Goal: Task Accomplishment & Management: Manage account settings

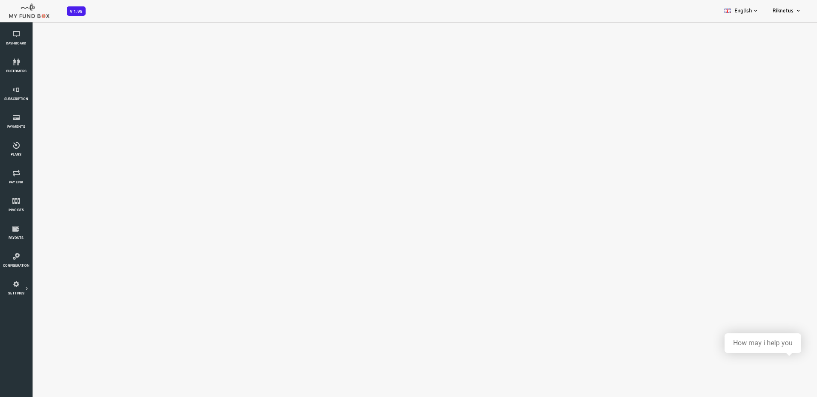
select select "100"
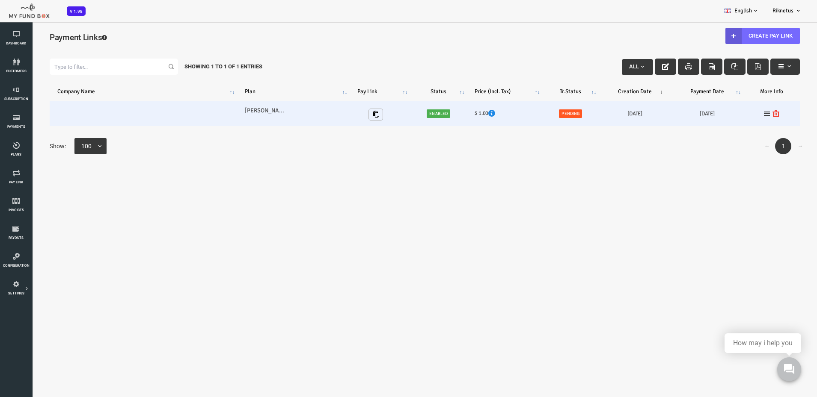
click at [536, 115] on span "Pending" at bounding box center [537, 114] width 23 height 9
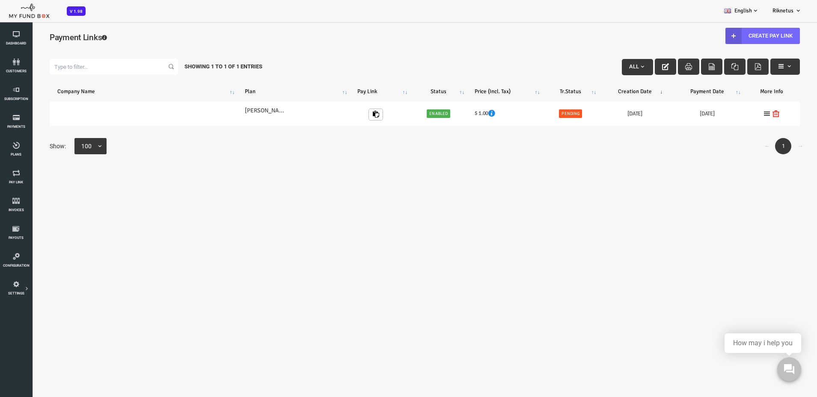
click at [562, 186] on body "Subscriber not found Beneficiary Not Found Partner Not Found!!!! Please Fill ou…" at bounding box center [392, 224] width 784 height 397
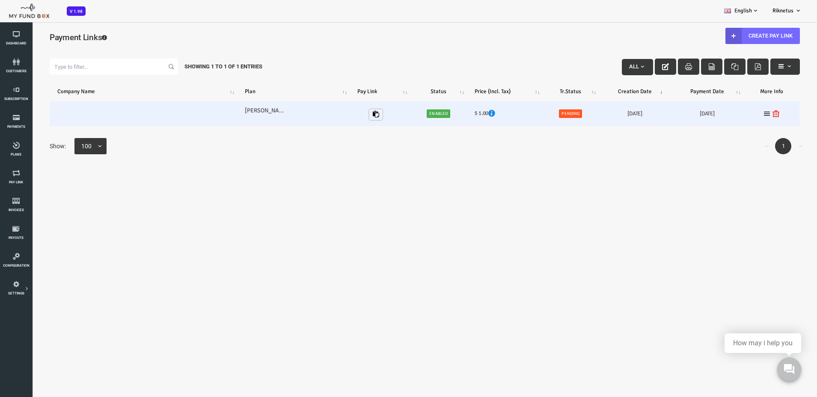
click at [290, 116] on td "Tomas Plan" at bounding box center [260, 113] width 113 height 25
click at [340, 112] on icon "button" at bounding box center [343, 114] width 7 height 7
click at [731, 116] on icon at bounding box center [734, 113] width 7 height 7
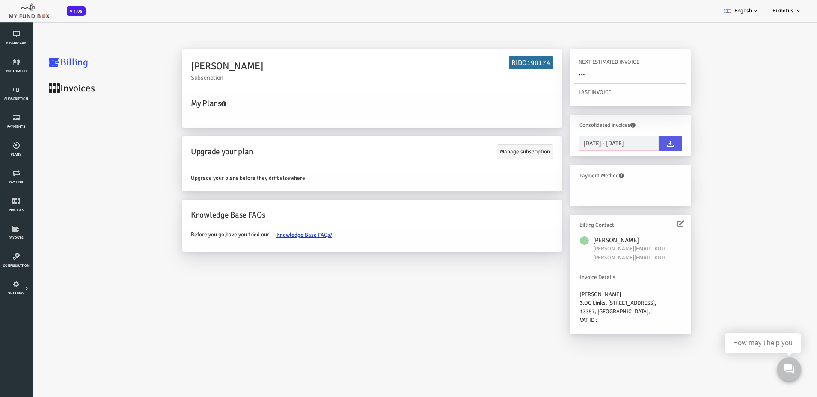
type input "07-10-2025"
click at [569, 144] on input "07-10-2025 - 07-10-2025" at bounding box center [586, 143] width 80 height 15
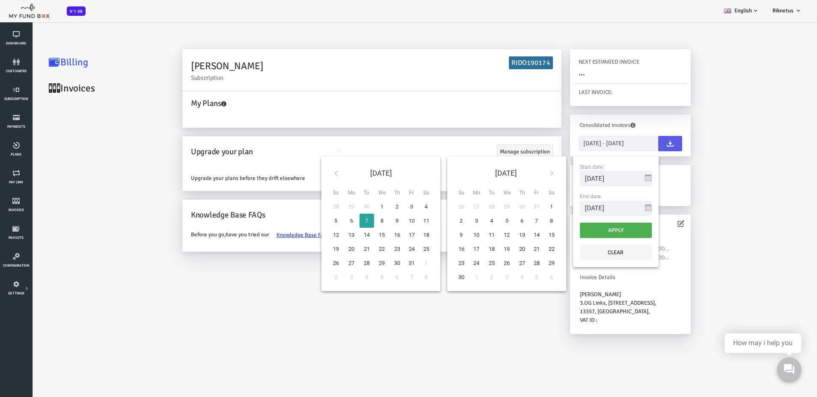
click at [724, 184] on div "Tomas Vadminas Subscription RIDO190174 My Plans Upgrade your plan Manage subscr…" at bounding box center [460, 193] width 630 height 299
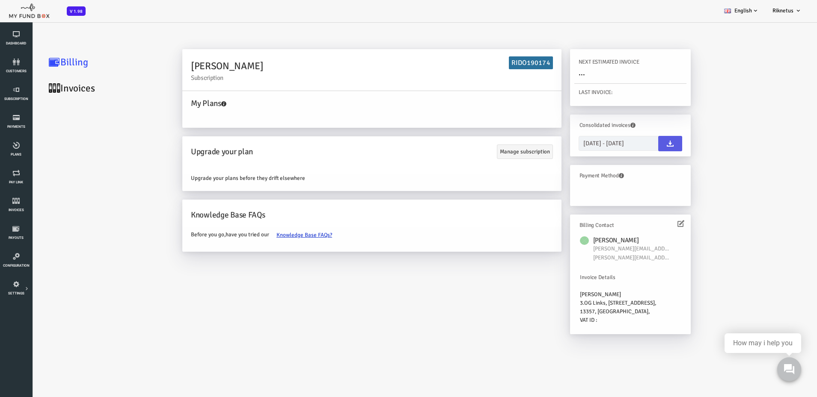
click at [45, 86] on link "Invoices" at bounding box center [73, 88] width 128 height 26
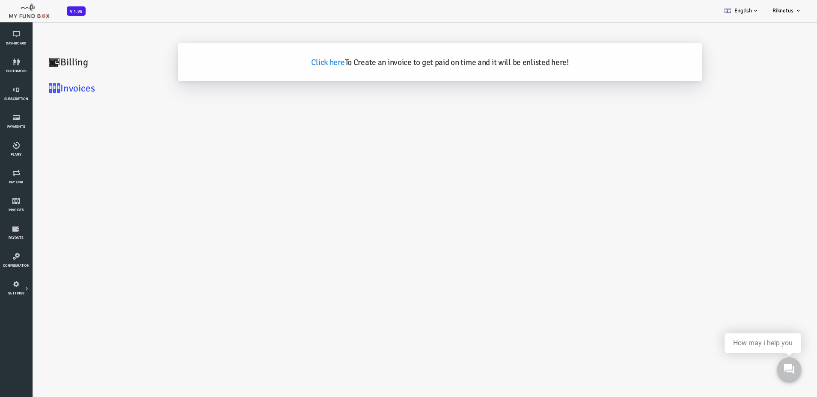
click at [47, 65] on link "Billing" at bounding box center [73, 62] width 128 height 26
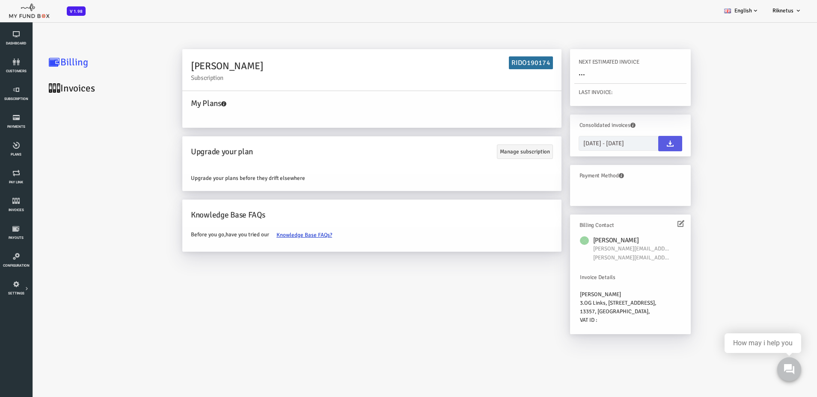
click at [49, 89] on link "Invoices" at bounding box center [73, 88] width 128 height 26
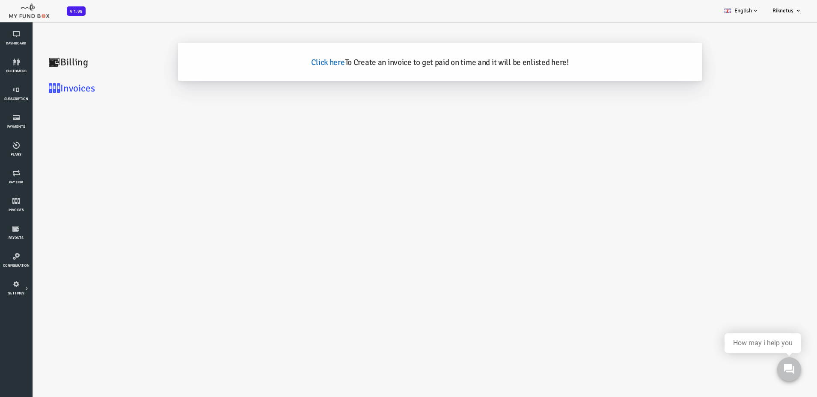
click at [301, 65] on link "Click here" at bounding box center [295, 62] width 33 height 10
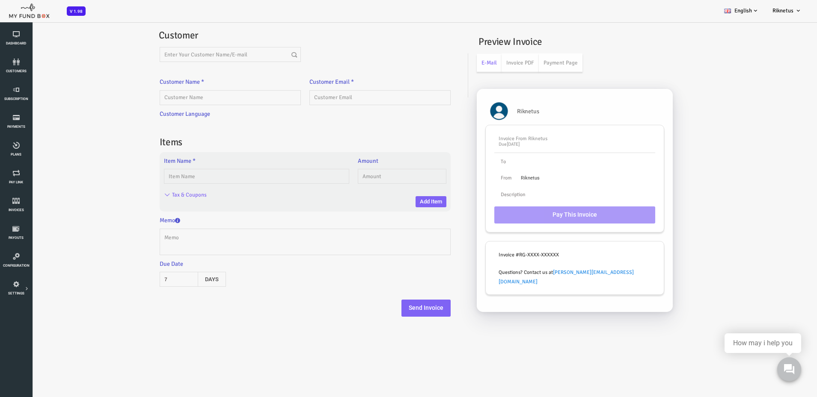
type input "Tomas"
type input "tomas+1@vadminas.com"
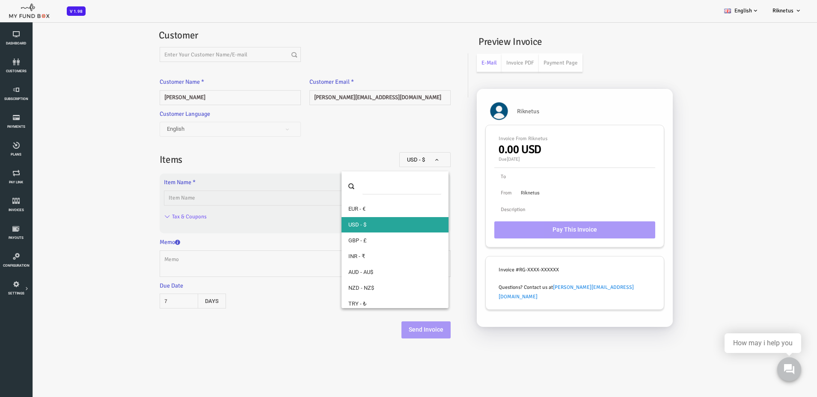
click at [370, 164] on span at bounding box center [370, 164] width 0 height 0
select select "3 !&@ EUR"
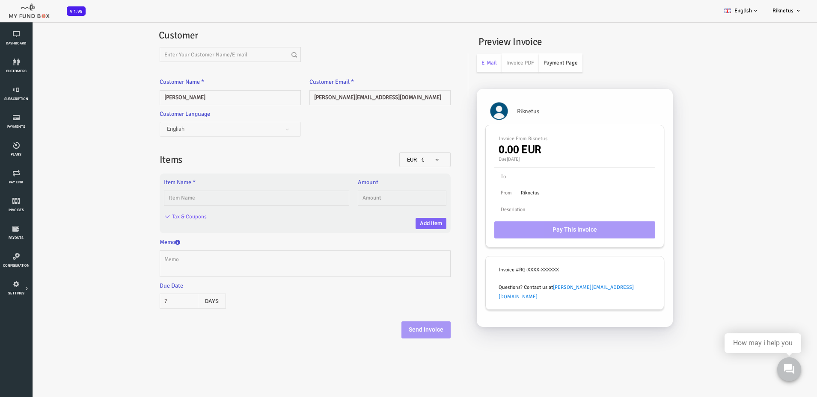
click at [525, 65] on link "Payment Page" at bounding box center [528, 62] width 44 height 18
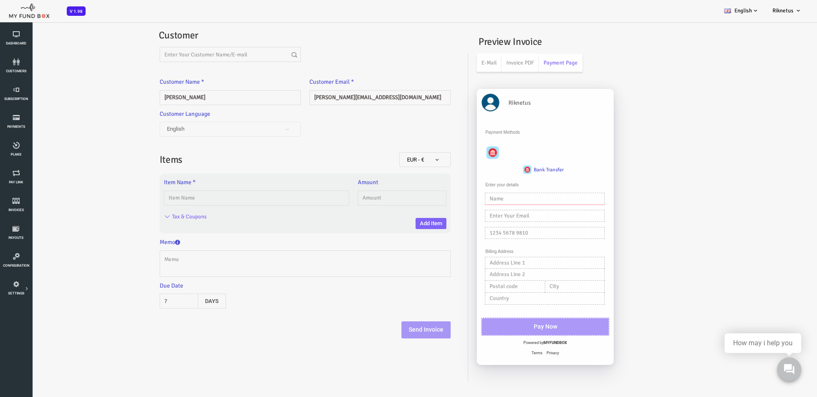
click at [479, 198] on input "text" at bounding box center [512, 199] width 120 height 12
type input "[PERSON_NAME][EMAIL_ADDRESS][DOMAIN_NAME]"
type input "Diana Fortuna"
click at [487, 199] on input "Diana Fortuna" at bounding box center [512, 199] width 120 height 12
type input "Tomas Vadminas"
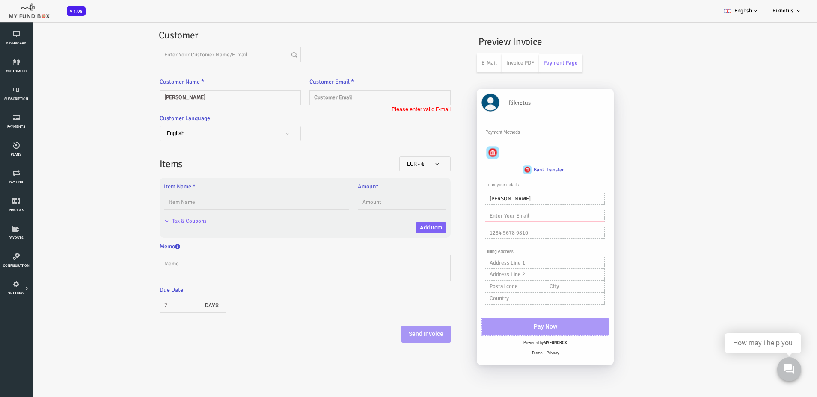
click at [489, 214] on input "text" at bounding box center [512, 216] width 120 height 12
click at [343, 135] on div "Customer Language English Deutsch Turkish French Arabic Swedish Danish Bosnian …" at bounding box center [272, 131] width 299 height 35
drag, startPoint x: 183, startPoint y: 58, endPoint x: 185, endPoint y: 53, distance: 4.6
click at [183, 57] on input "text" at bounding box center [197, 54] width 141 height 15
click at [249, 33] on h2 "Customer" at bounding box center [272, 35] width 292 height 15
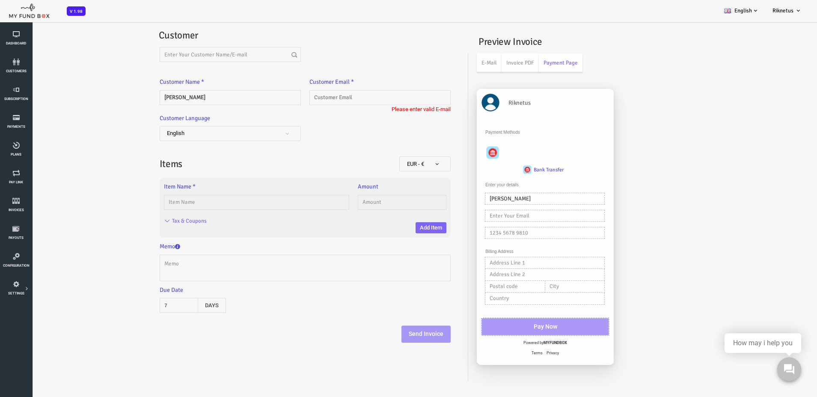
click at [327, 56] on div at bounding box center [272, 56] width 299 height 19
click at [18, 203] on icon at bounding box center [16, 201] width 27 height 7
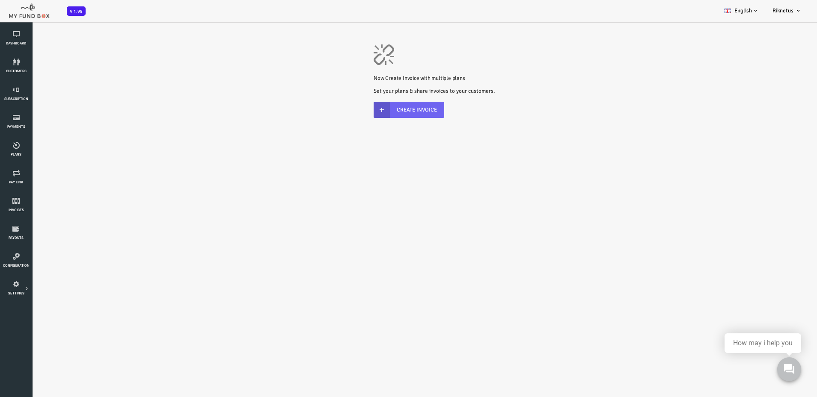
click at [375, 111] on link "Create Invoice" at bounding box center [376, 110] width 71 height 16
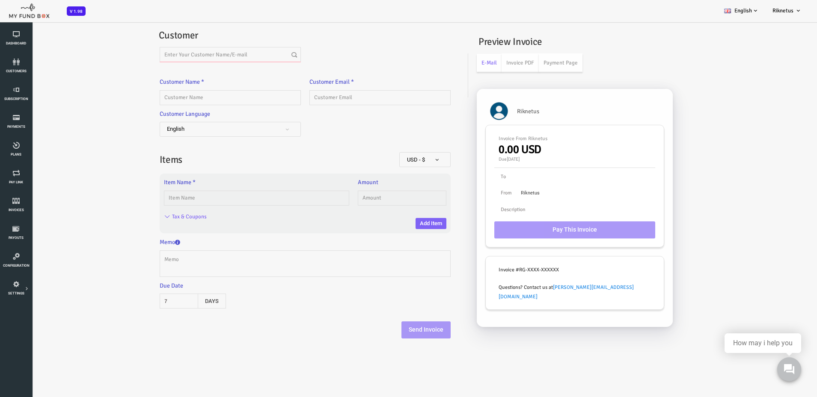
click at [148, 52] on input "text" at bounding box center [197, 54] width 141 height 15
click at [206, 42] on h2 "Customer" at bounding box center [272, 35] width 292 height 15
click at [189, 51] on input "text" at bounding box center [197, 54] width 141 height 15
click at [209, 35] on h2 "Customer" at bounding box center [272, 35] width 292 height 15
click at [364, 301] on div "Due Date 7 Days" at bounding box center [272, 295] width 299 height 28
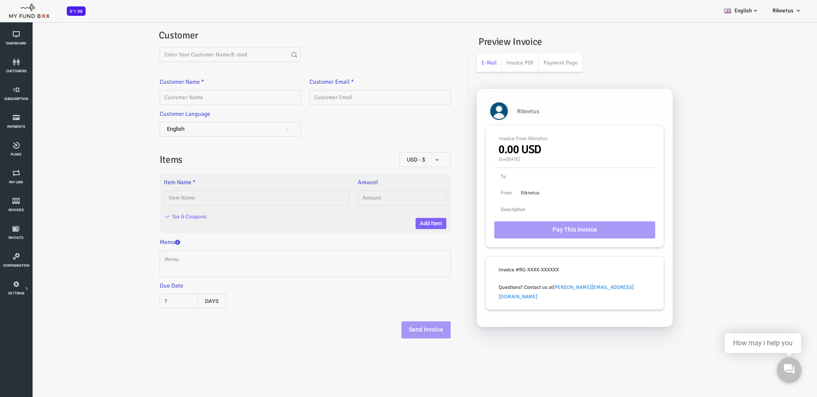
click at [391, 304] on div "Due Date 7 Days" at bounding box center [272, 295] width 299 height 28
click at [18, 178] on link "Pay Link" at bounding box center [16, 177] width 27 height 27
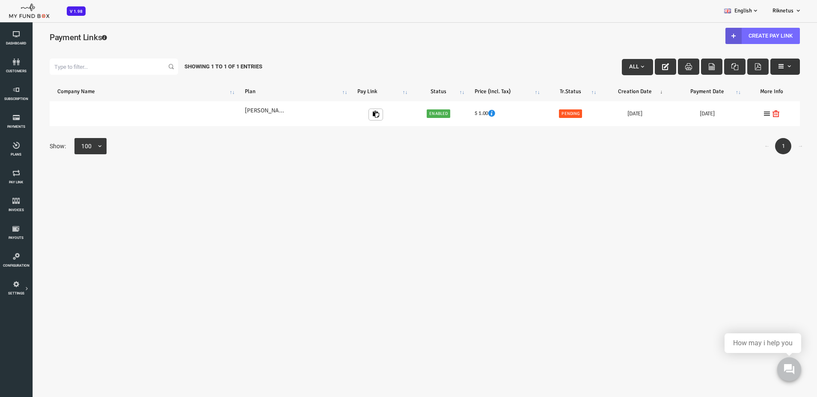
click at [753, 66] on span "button" at bounding box center [756, 66] width 7 height 7
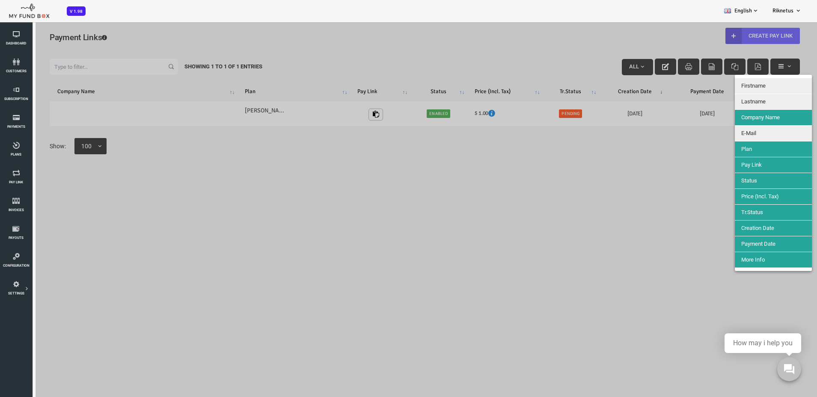
click at [620, 156] on div at bounding box center [392, 219] width 784 height 397
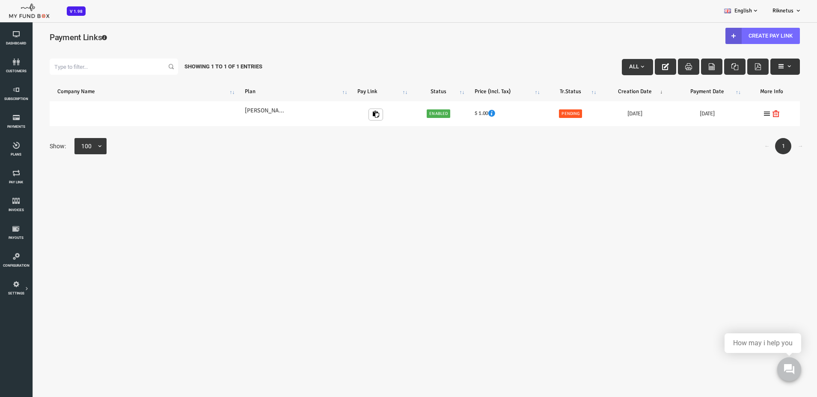
click at [745, 68] on icon "button" at bounding box center [748, 66] width 7 height 7
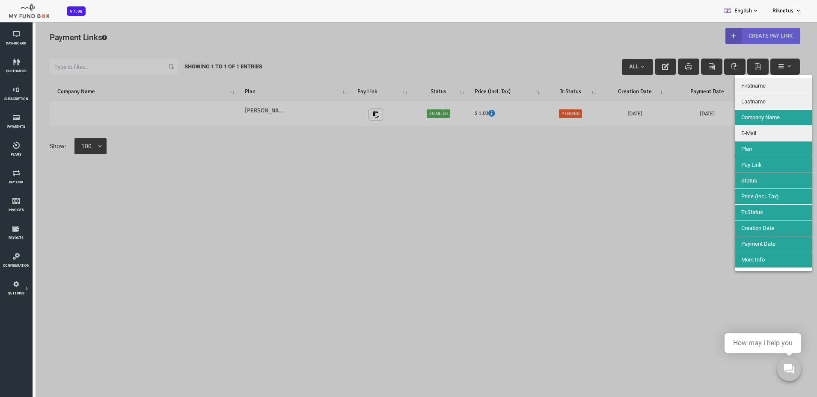
click at [737, 214] on button "Tr.Status" at bounding box center [740, 212] width 77 height 15
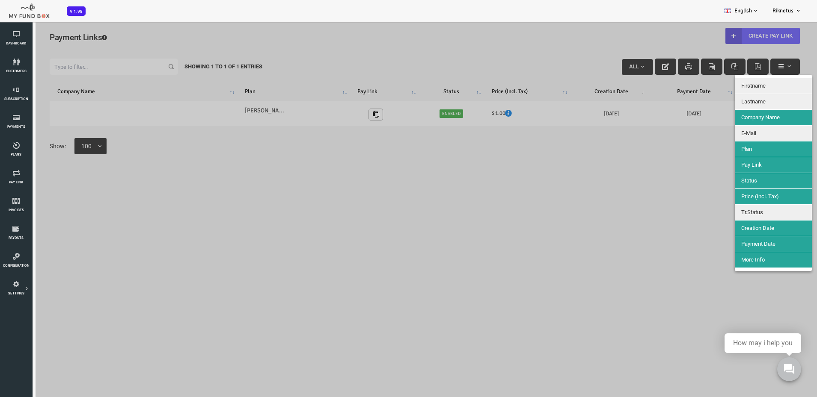
click at [672, 203] on div at bounding box center [392, 219] width 784 height 397
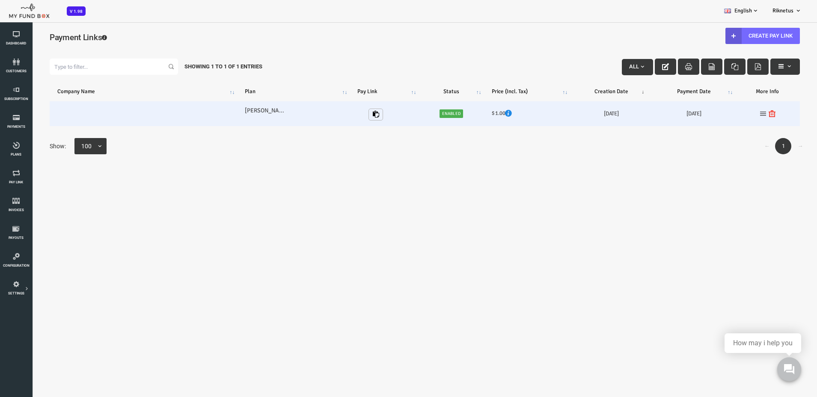
click at [727, 116] on icon at bounding box center [730, 113] width 7 height 7
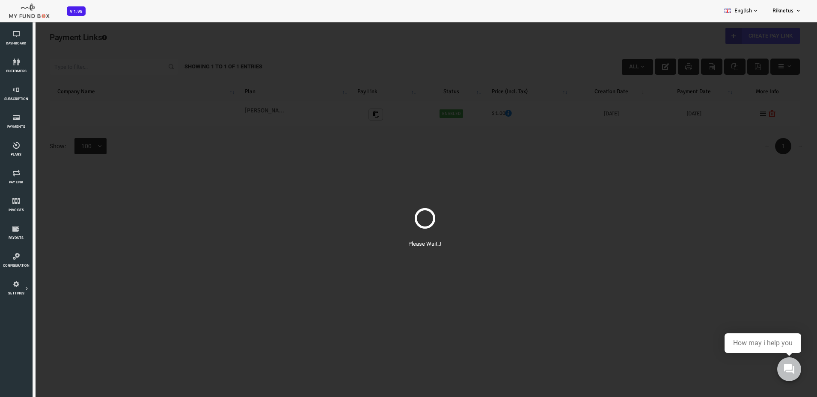
click at [707, 180] on div "Please Wait..!" at bounding box center [392, 219] width 784 height 397
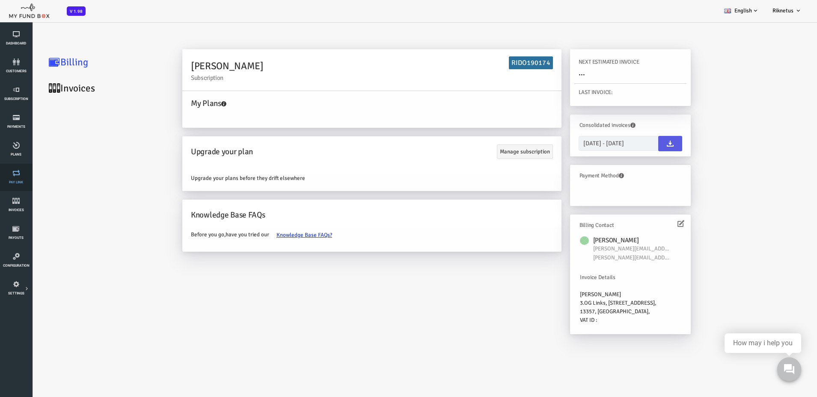
click at [18, 174] on icon at bounding box center [16, 173] width 27 height 7
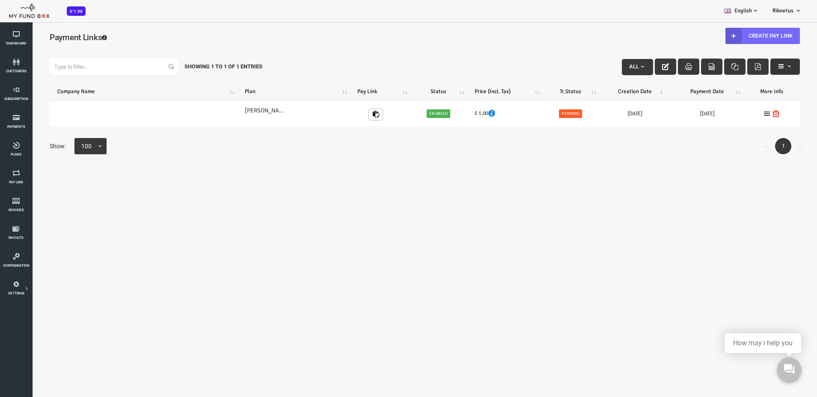
click at [753, 66] on span "button" at bounding box center [756, 66] width 7 height 7
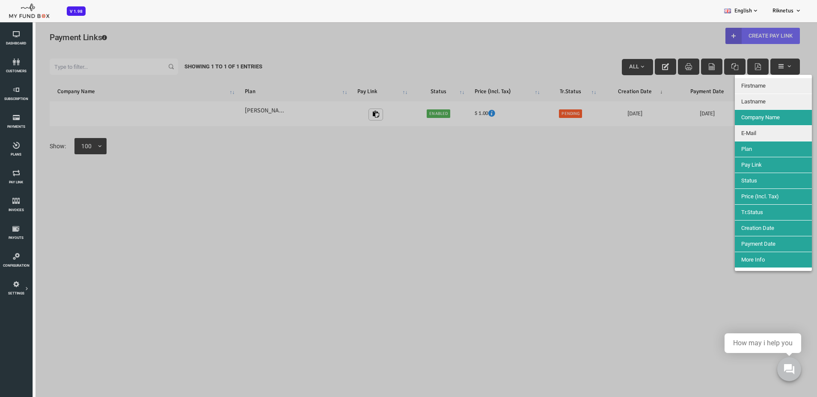
scroll to position [4, 0]
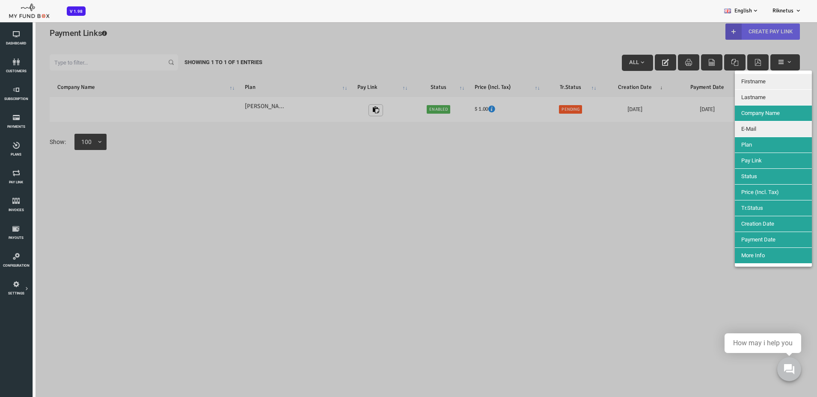
click at [743, 173] on button "Status" at bounding box center [740, 176] width 77 height 15
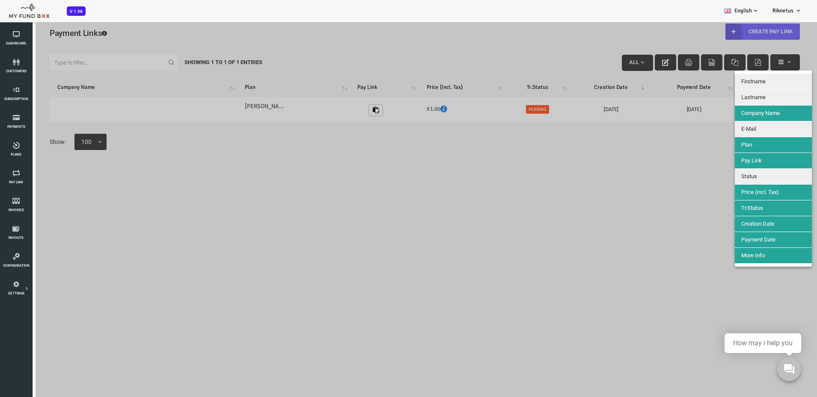
click at [743, 173] on button "Status" at bounding box center [740, 176] width 77 height 15
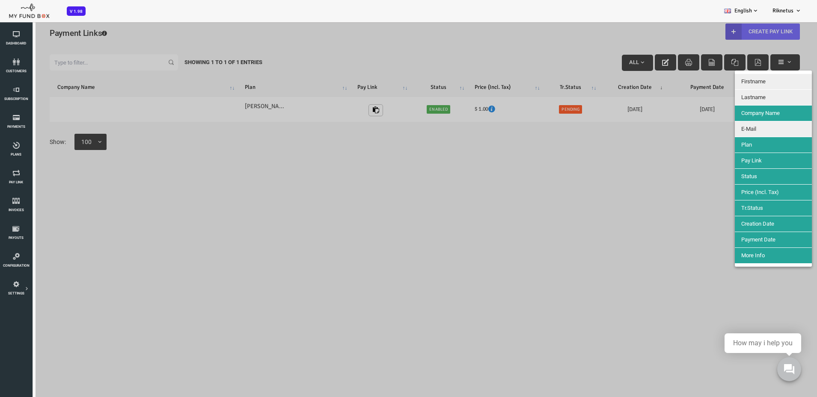
click at [743, 173] on button "Status" at bounding box center [740, 176] width 77 height 15
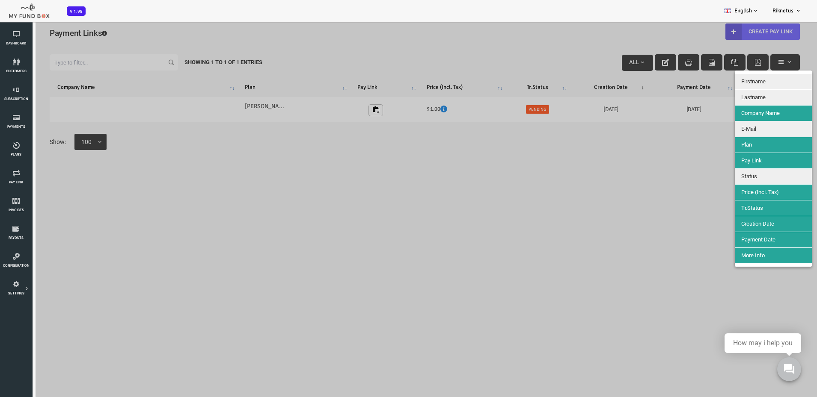
click at [741, 206] on button "Tr.Status" at bounding box center [740, 208] width 77 height 15
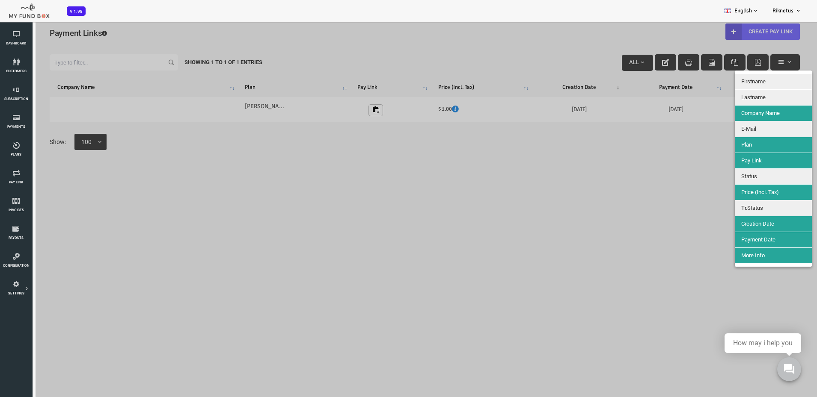
click at [720, 208] on span "Tr.Status" at bounding box center [719, 208] width 22 height 6
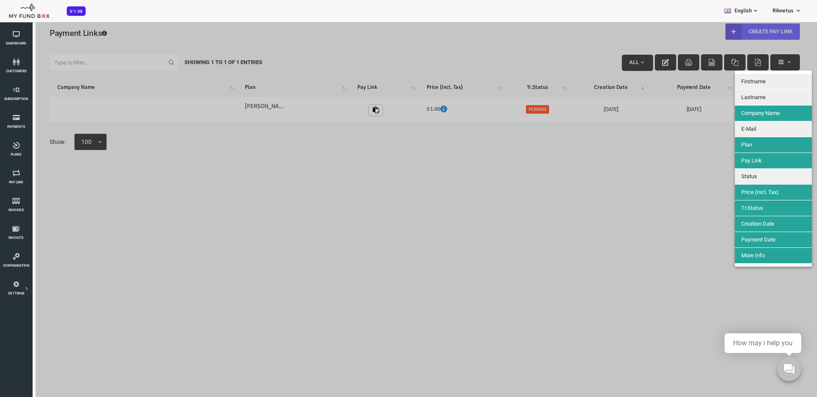
click at [720, 208] on span "Tr.Status" at bounding box center [719, 208] width 22 height 6
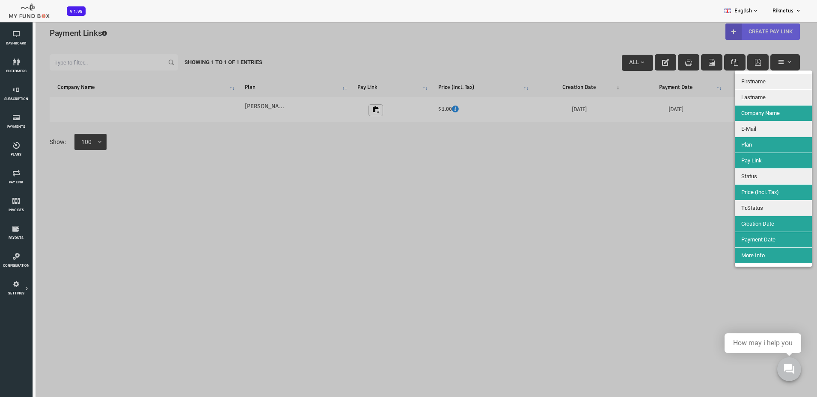
click at [593, 200] on div at bounding box center [392, 219] width 784 height 397
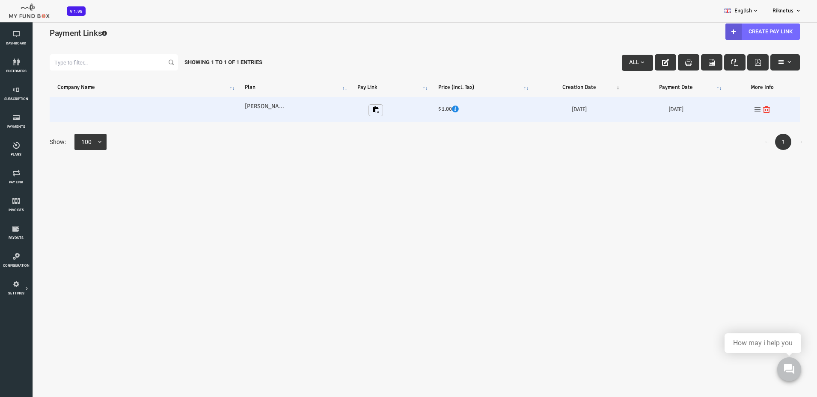
click at [721, 111] on icon at bounding box center [724, 109] width 7 height 7
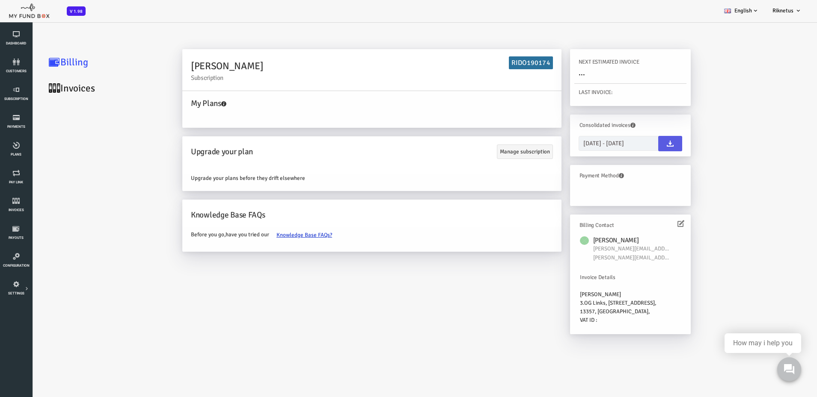
scroll to position [0, 0]
click at [17, 176] on icon at bounding box center [16, 173] width 27 height 7
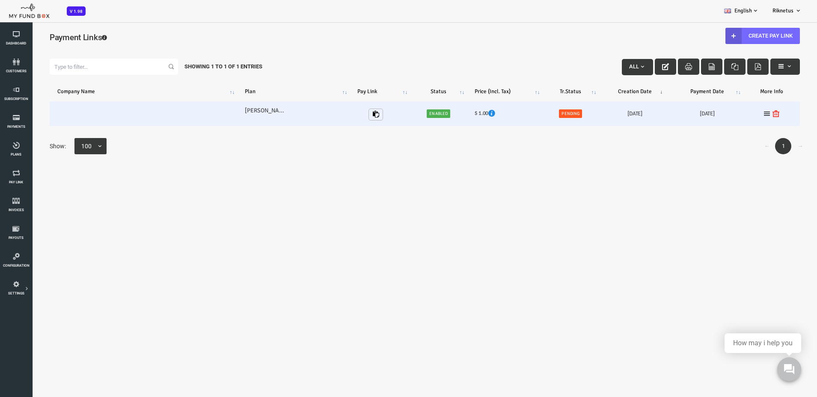
click at [530, 116] on span "Pending" at bounding box center [537, 114] width 23 height 9
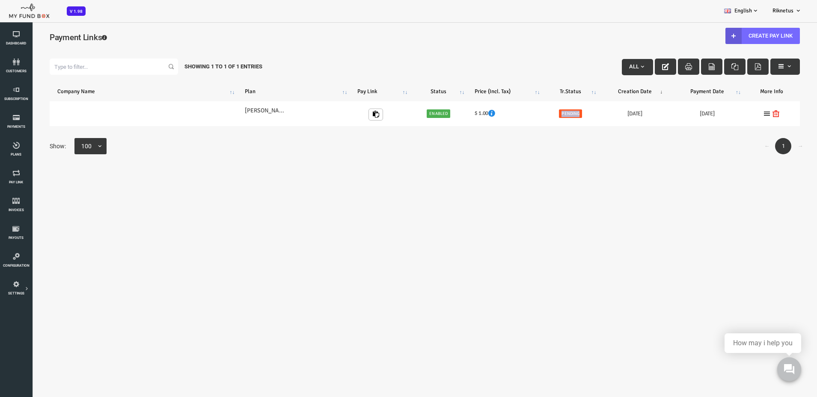
click at [539, 91] on th "Tr.Status" at bounding box center [538, 91] width 56 height 13
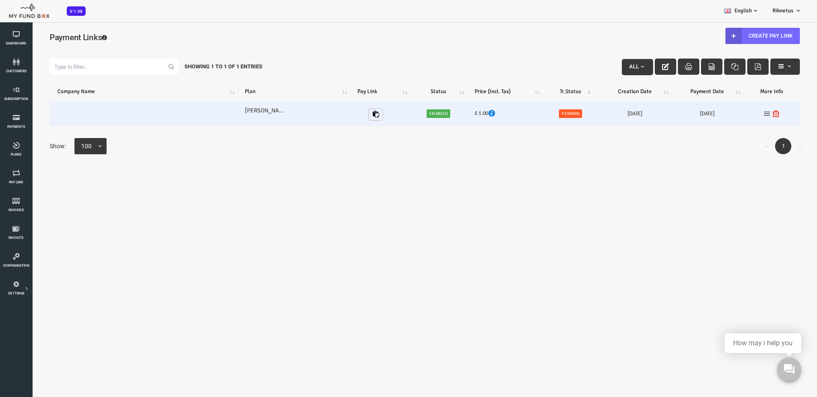
click at [731, 115] on icon at bounding box center [734, 113] width 7 height 7
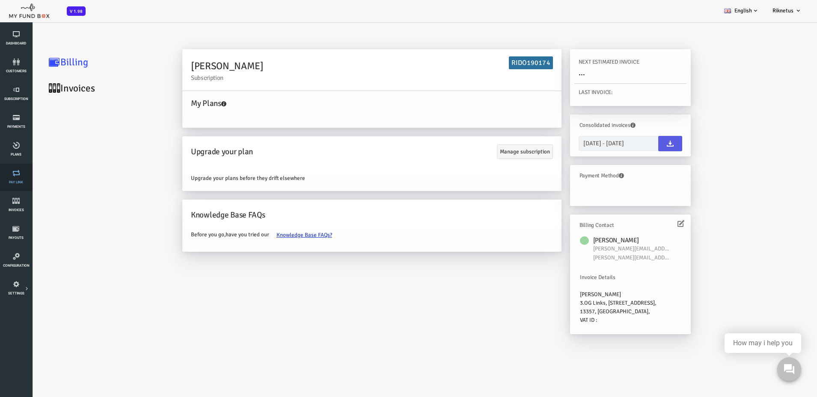
click at [15, 175] on icon at bounding box center [16, 173] width 27 height 7
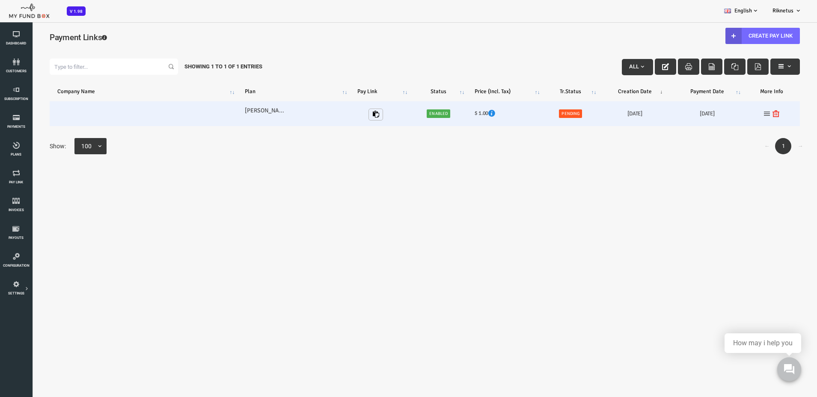
click at [731, 113] on icon at bounding box center [734, 113] width 7 height 7
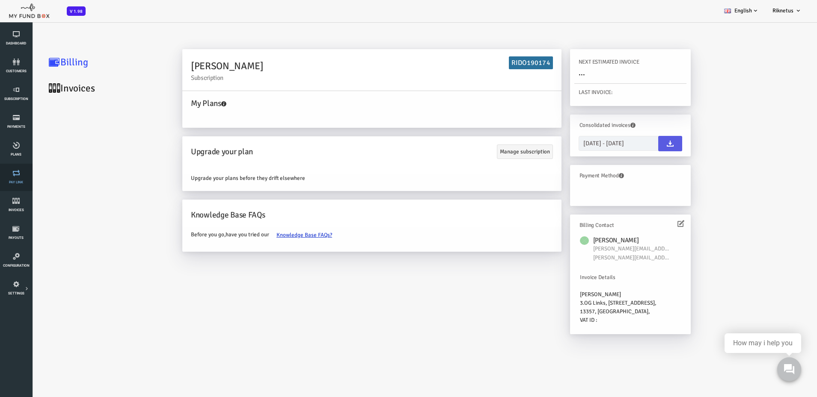
click at [17, 174] on icon at bounding box center [16, 173] width 27 height 7
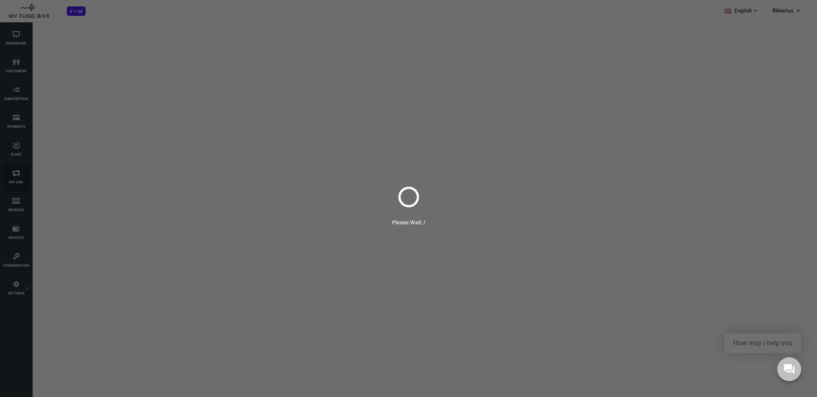
select select "100"
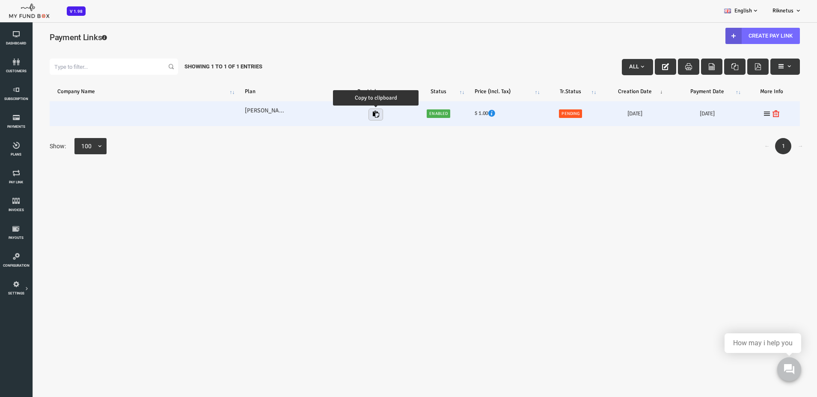
click at [340, 115] on icon "button" at bounding box center [343, 114] width 7 height 7
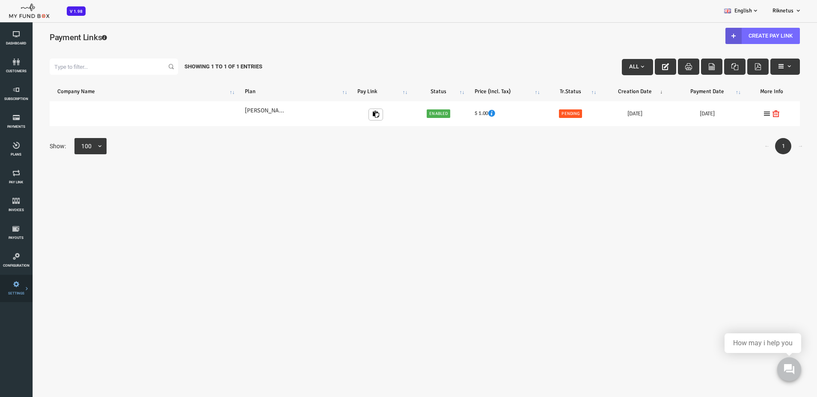
click at [0, 0] on link "Payment Gateway" at bounding box center [0, 0] width 0 height 0
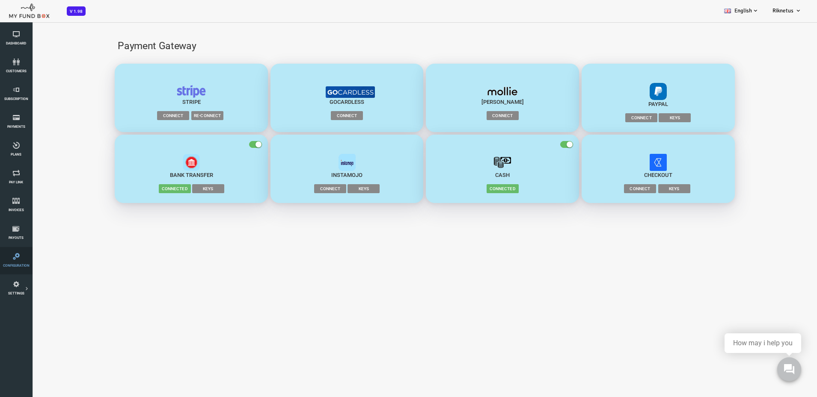
click at [24, 256] on icon at bounding box center [16, 256] width 27 height 7
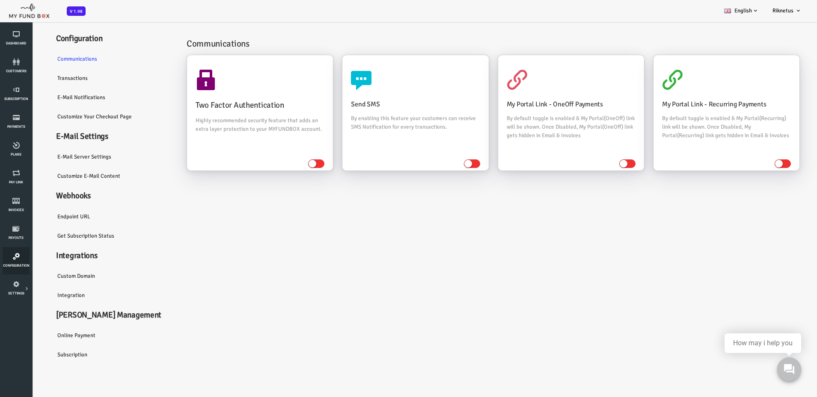
scroll to position [24, 0]
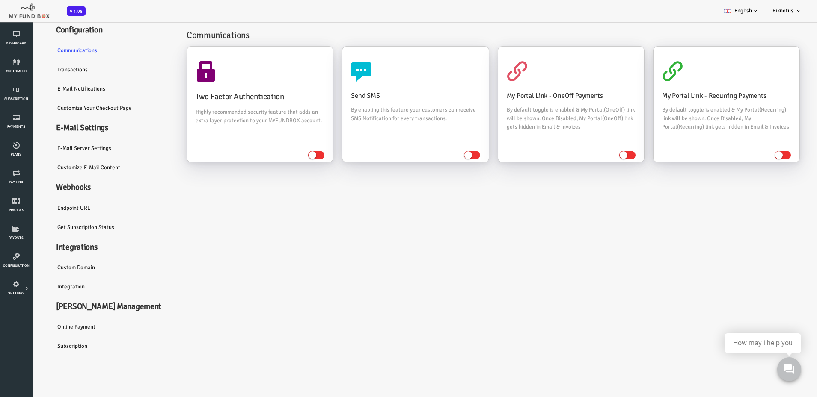
click at [42, 206] on link "Endpoint URL" at bounding box center [81, 209] width 128 height 20
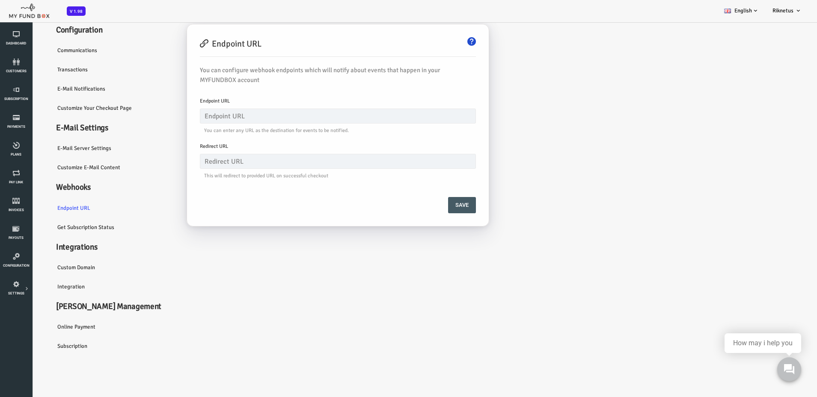
click at [50, 70] on link "Transactions" at bounding box center [81, 70] width 128 height 20
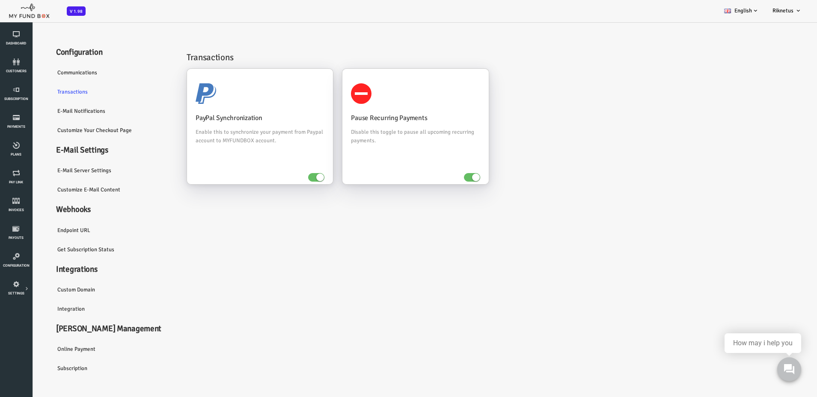
scroll to position [0, 0]
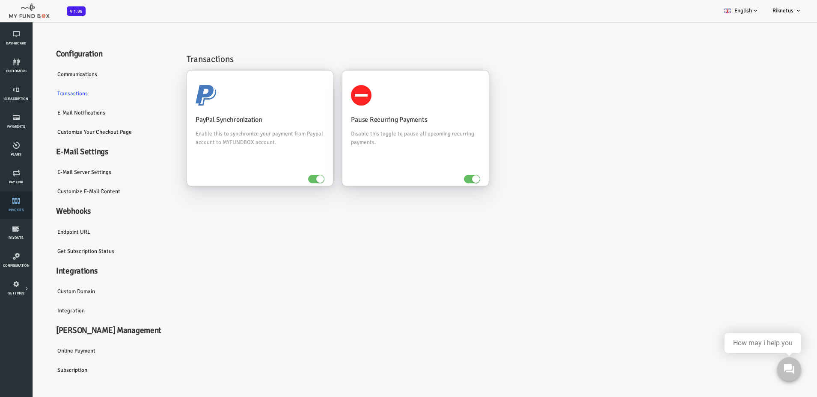
click at [20, 205] on link "Invoices" at bounding box center [16, 205] width 27 height 27
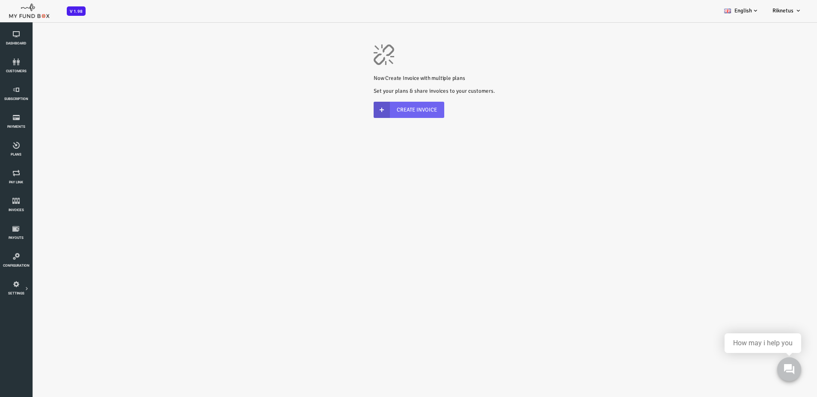
click at [373, 108] on link "Create Invoice" at bounding box center [376, 110] width 71 height 16
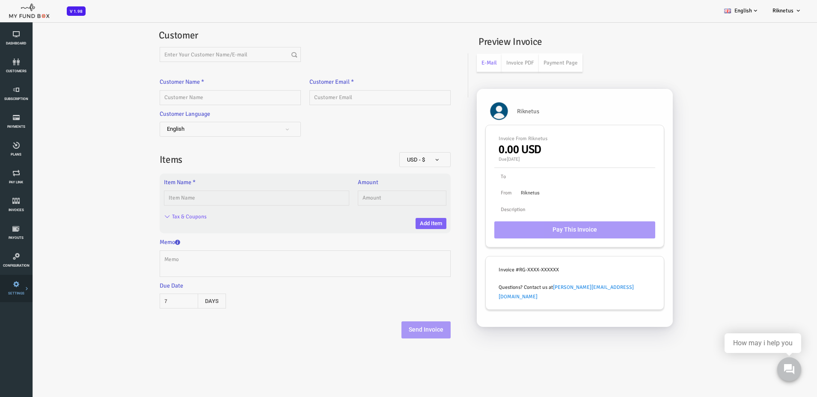
click at [0, 0] on link "Payment Gateway" at bounding box center [0, 0] width 0 height 0
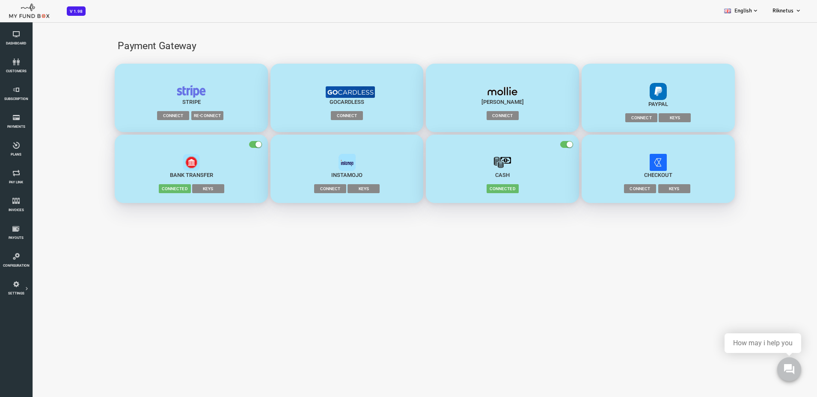
click at [602, 119] on span "Connect" at bounding box center [609, 117] width 32 height 9
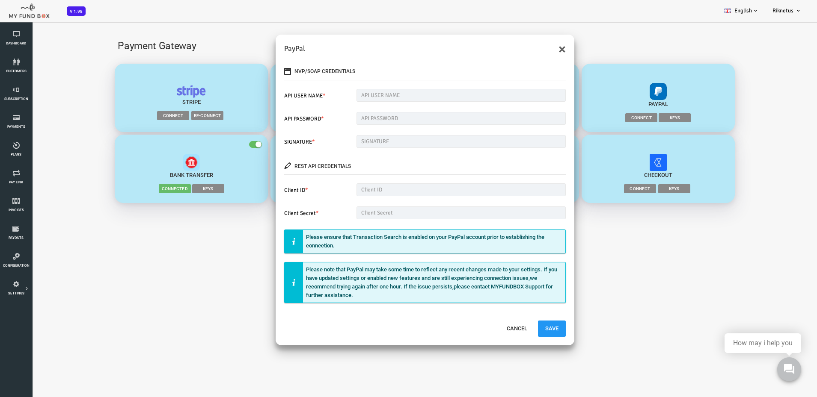
click at [610, 115] on div "× PayPal NVP/SOAP Credentials API USER NAME * Please Fill out this field API PA…" at bounding box center [392, 219] width 784 height 397
click at [351, 96] on input "text" at bounding box center [428, 95] width 209 height 13
click at [379, 77] on legend "NVP/SOAP Credentials" at bounding box center [392, 71] width 281 height 17
click at [356, 114] on input "text" at bounding box center [428, 118] width 209 height 13
click at [290, 120] on span "*" at bounding box center [289, 119] width 3 height 7
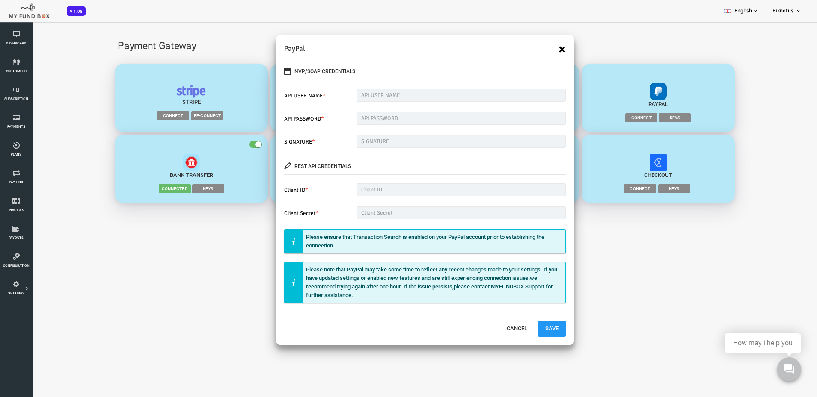
click at [528, 48] on button "×" at bounding box center [529, 49] width 7 height 14
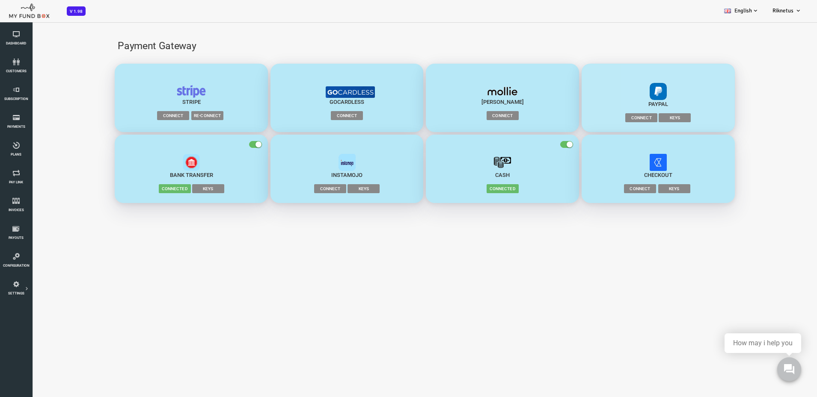
click at [646, 119] on span "Keys" at bounding box center [642, 117] width 32 height 9
click at [642, 119] on span "Keys" at bounding box center [642, 117] width 32 height 9
click at [607, 119] on span "Connect" at bounding box center [609, 117] width 32 height 9
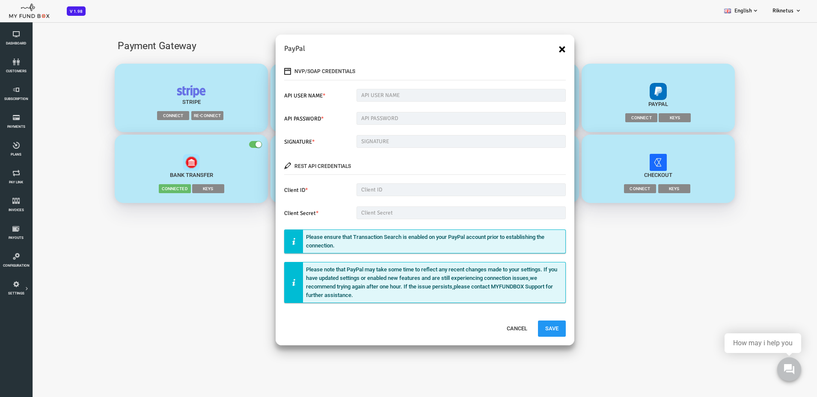
click at [530, 50] on button "×" at bounding box center [529, 49] width 7 height 14
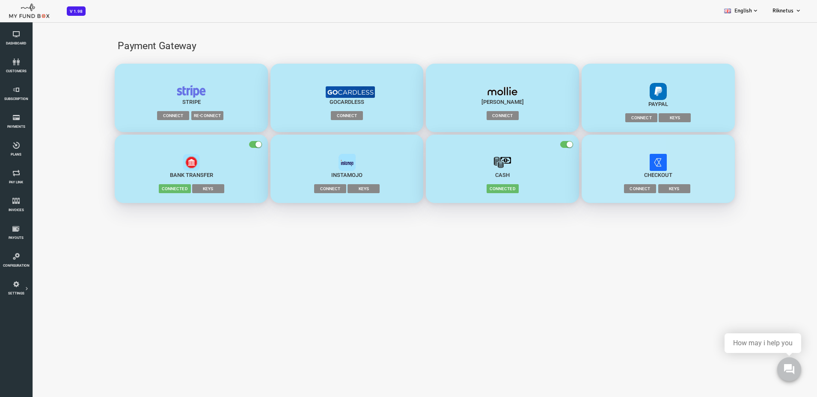
drag, startPoint x: 587, startPoint y: 173, endPoint x: 601, endPoint y: 235, distance: 63.5
click at [755, 343] on div "How may i help you" at bounding box center [762, 344] width 59 height 8
click at [784, 364] on use at bounding box center [788, 369] width 11 height 11
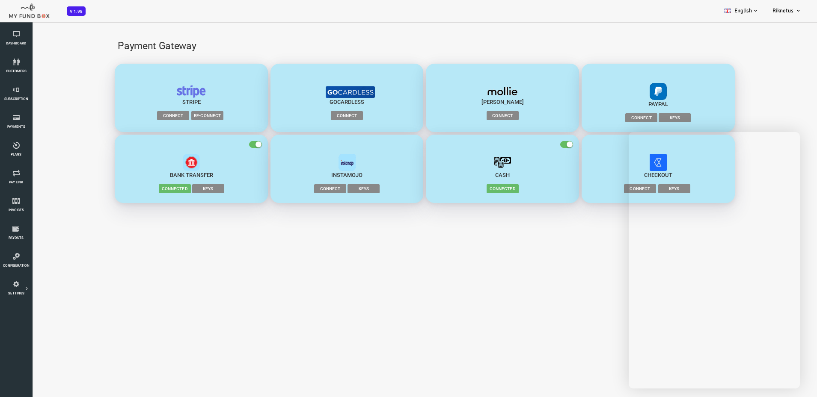
click at [498, 30] on div "Payment Gateway" at bounding box center [392, 46] width 631 height 33
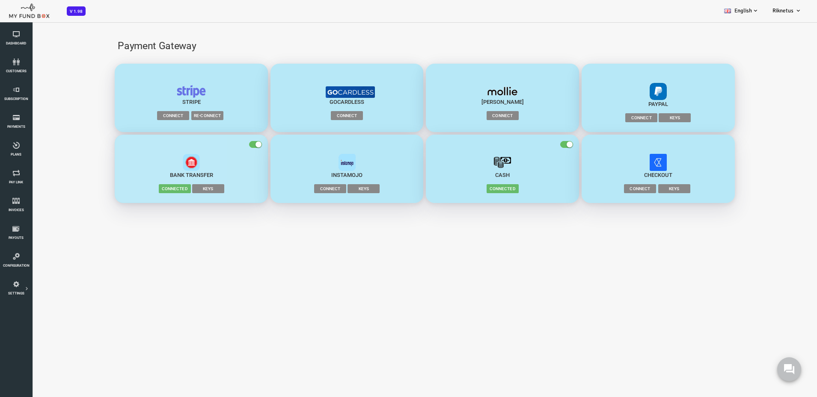
click at [144, 186] on span "Connected" at bounding box center [142, 188] width 32 height 9
click at [148, 191] on span "Connected" at bounding box center [142, 188] width 32 height 9
click at [184, 188] on span "Keys" at bounding box center [176, 188] width 32 height 9
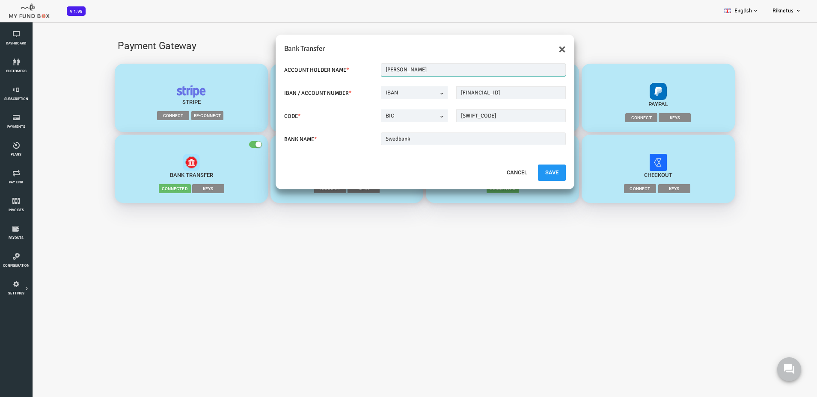
drag, startPoint x: 401, startPoint y: 68, endPoint x: 352, endPoint y: 67, distance: 48.8
click at [352, 67] on input "Tomas Vadminas" at bounding box center [440, 69] width 185 height 13
drag, startPoint x: 376, startPoint y: 67, endPoint x: 395, endPoint y: 69, distance: 19.8
click at [395, 69] on input "Riknetus UAB" at bounding box center [440, 69] width 185 height 13
click at [351, 67] on input "Riknetus" at bounding box center [440, 69] width 185 height 13
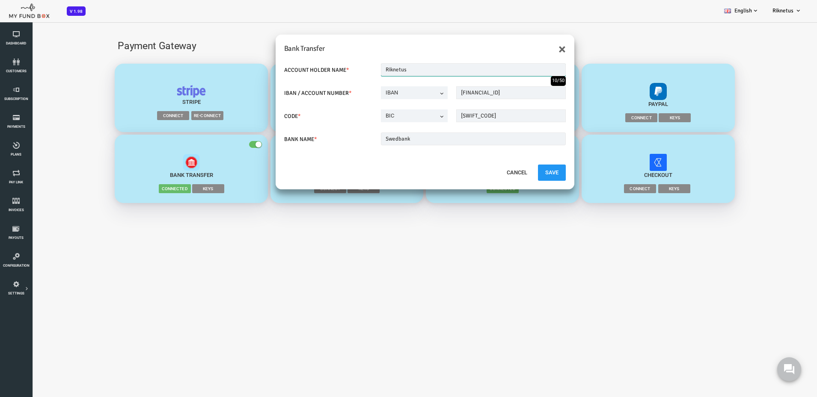
paste input "UAB"
click at [392, 72] on input "UAB Riknetus" at bounding box center [440, 69] width 185 height 13
type input "UAB Riknetus"
click at [300, 81] on div "ACCOUNT HOLDER NAME * UAB Riknetus 12/50 IBAN / ACCOUNT NUMBER * IBAN ACCOUNT N…" at bounding box center [392, 110] width 299 height 110
click at [394, 141] on input "Swedbank" at bounding box center [440, 139] width 185 height 13
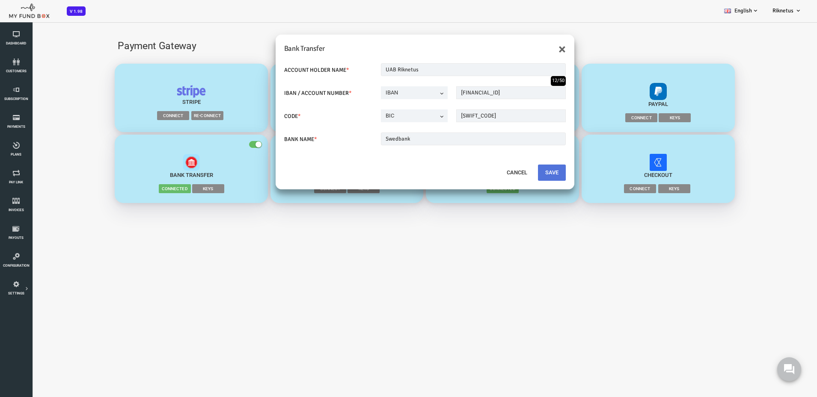
click at [517, 172] on button "Save" at bounding box center [519, 173] width 28 height 16
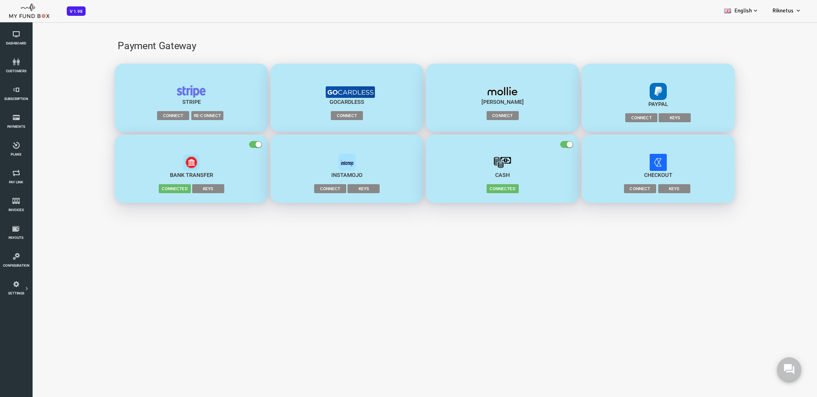
click at [178, 190] on span "Keys" at bounding box center [176, 188] width 32 height 9
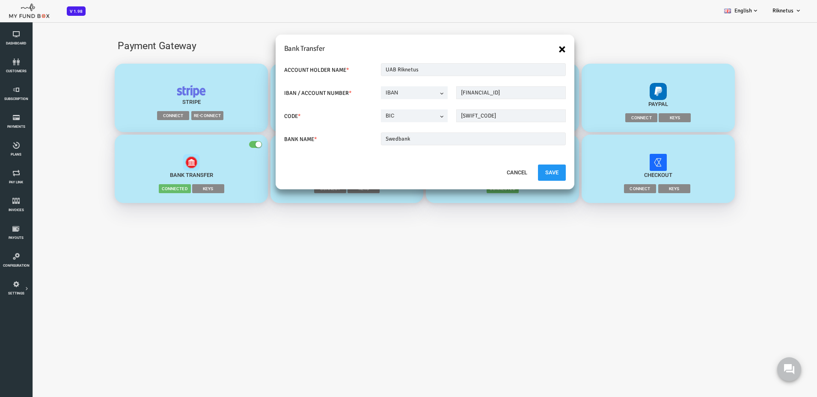
click at [530, 50] on button "×" at bounding box center [529, 49] width 7 height 14
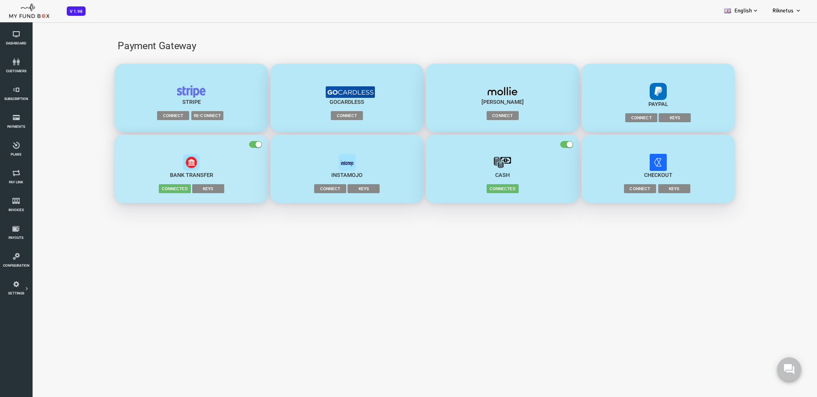
click at [221, 143] on span "button" at bounding box center [222, 144] width 13 height 7
click at [0, 21] on input "checkbox" at bounding box center [0, 21] width 0 height 0
click at [225, 145] on span "button" at bounding box center [222, 144] width 13 height 7
click at [0, 21] on input "checkbox" at bounding box center [0, 21] width 0 height 0
click at [143, 193] on span "Connected" at bounding box center [142, 188] width 32 height 9
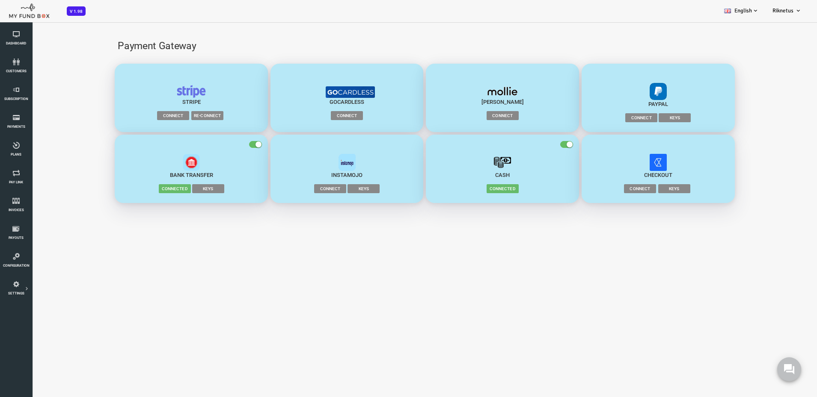
click at [151, 189] on span "Connected" at bounding box center [142, 188] width 32 height 9
click at [225, 142] on small "button" at bounding box center [226, 145] width 6 height 6
click at [0, 21] on input "checkbox" at bounding box center [0, 21] width 0 height 0
click at [167, 160] on div "button" at bounding box center [158, 162] width 137 height 17
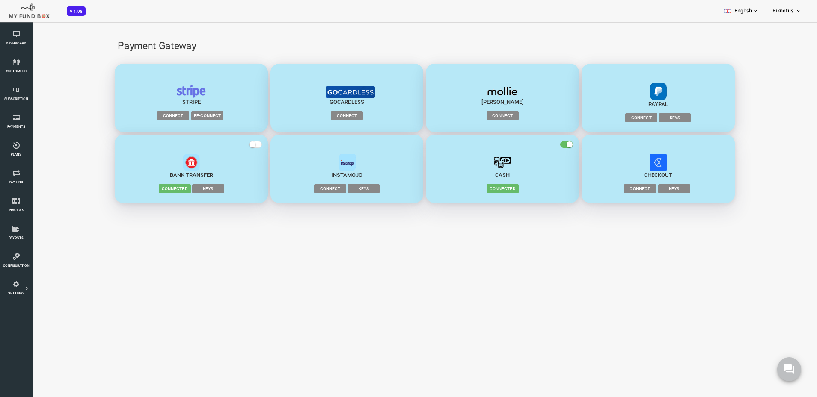
click at [158, 165] on img "button" at bounding box center [158, 162] width 17 height 17
click at [164, 163] on img "button" at bounding box center [158, 162] width 17 height 17
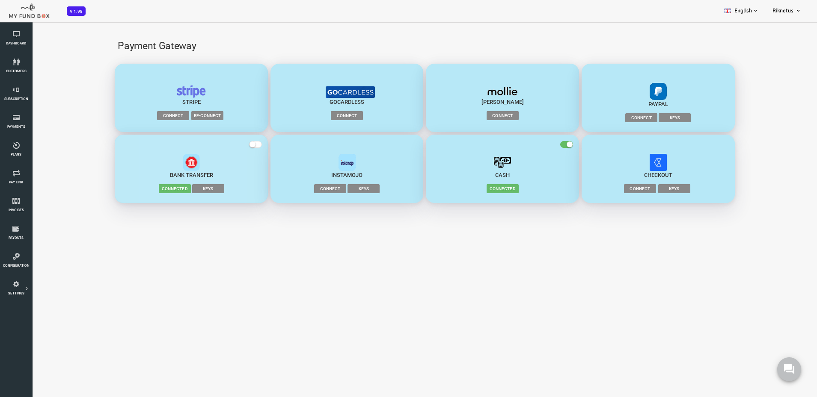
click at [164, 163] on img "button" at bounding box center [158, 162] width 17 height 17
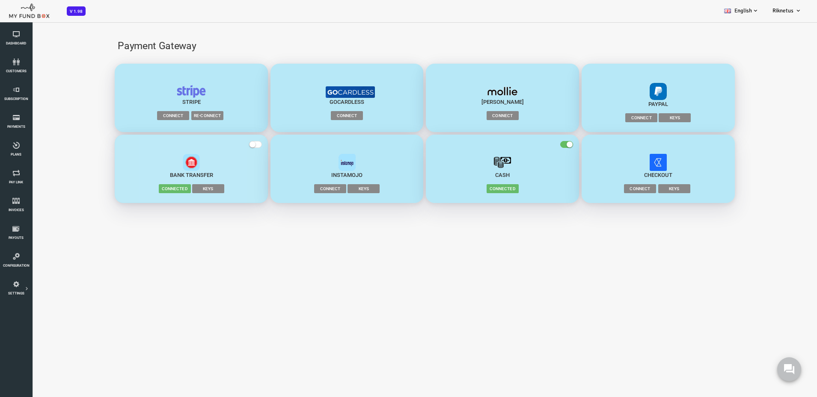
click at [164, 163] on img "button" at bounding box center [158, 162] width 17 height 17
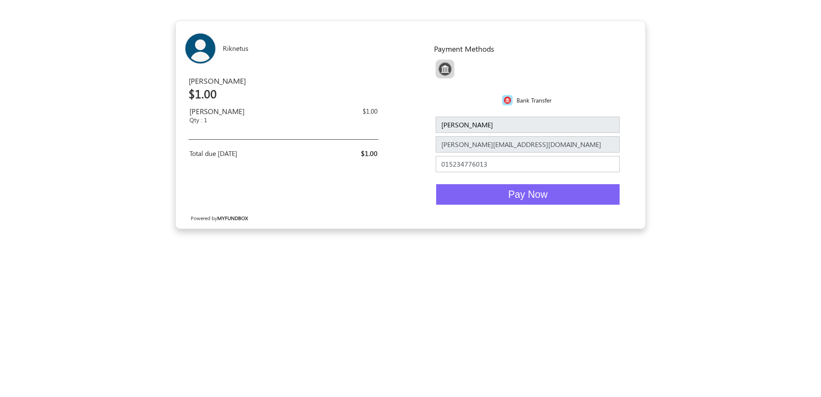
click at [522, 166] on input "015234776013" at bounding box center [528, 164] width 184 height 16
click at [614, 87] on div "Payment Methods Bank Transfer" at bounding box center [527, 76] width 213 height 64
click at [569, 199] on button "Pay Now" at bounding box center [528, 194] width 184 height 21
click at [559, 201] on button "Pay Now" at bounding box center [528, 194] width 184 height 21
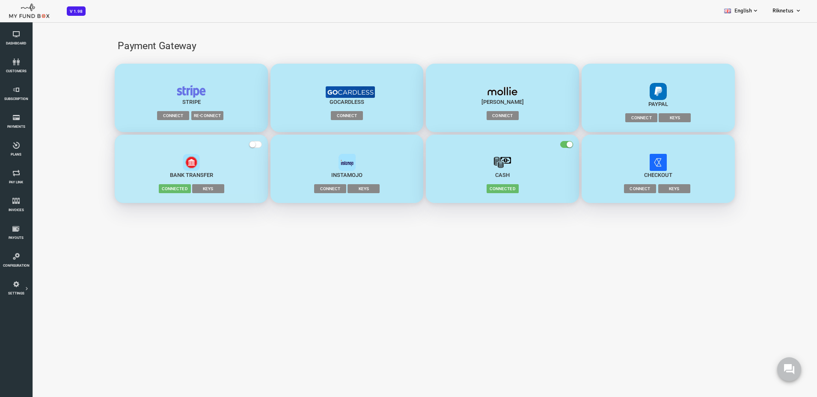
click at [225, 143] on span "button" at bounding box center [222, 144] width 13 height 7
click at [0, 21] on input "checkbox" at bounding box center [0, 21] width 0 height 0
click at [180, 189] on span "Keys" at bounding box center [176, 188] width 32 height 9
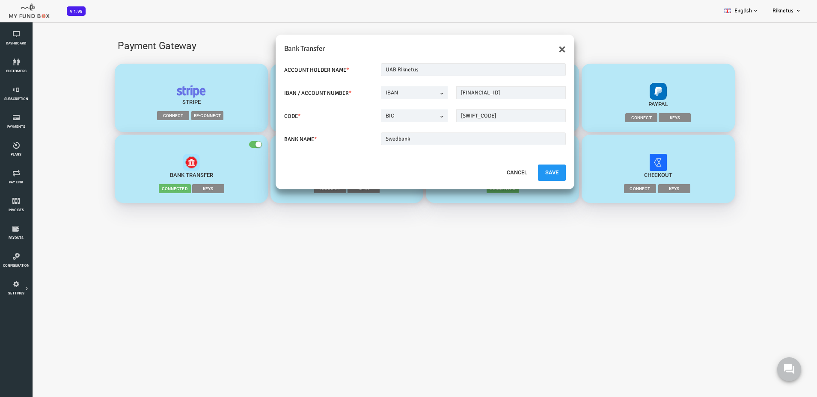
click at [179, 230] on div "× Bank Transfer ACCOUNT HOLDER NAME * UAB Riknetus IBAN / ACCOUNT NUMBER * IBAN…" at bounding box center [392, 219] width 784 height 397
click at [530, 49] on button "×" at bounding box center [529, 49] width 7 height 14
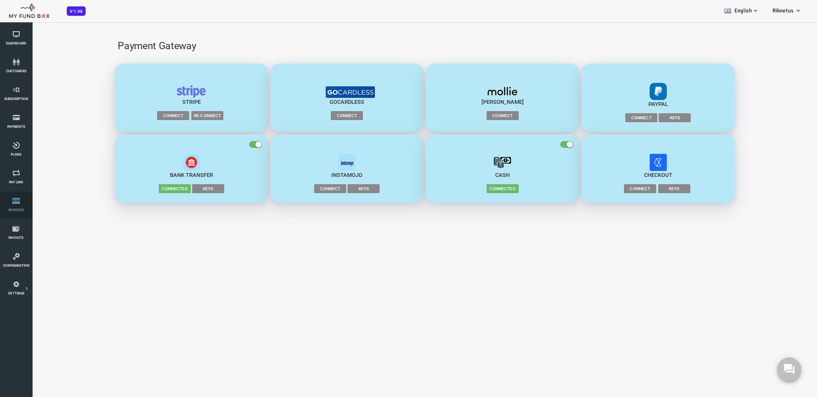
click at [21, 204] on icon at bounding box center [16, 201] width 27 height 7
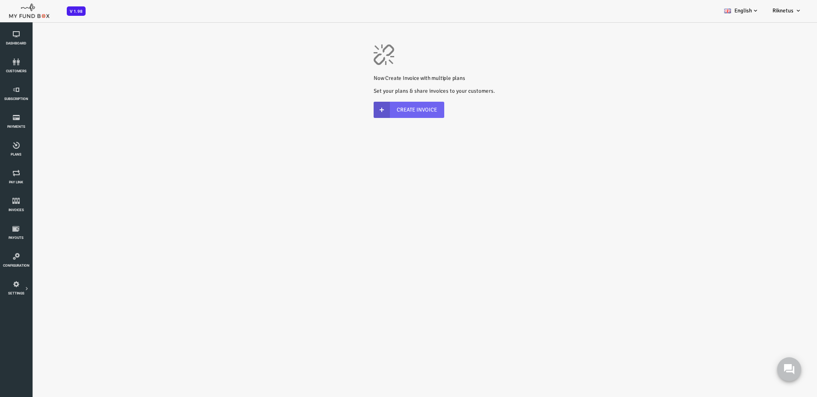
click at [388, 115] on link "Create Invoice" at bounding box center [376, 110] width 71 height 16
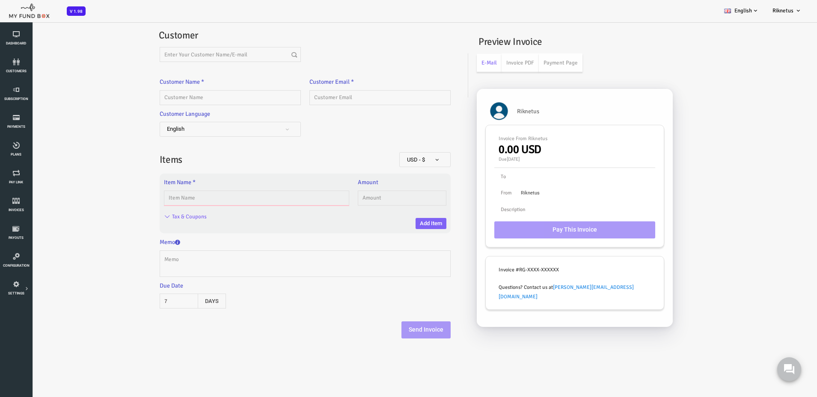
click at [221, 199] on input "text" at bounding box center [224, 198] width 186 height 15
click at [344, 201] on input "text" at bounding box center [369, 198] width 89 height 15
click at [196, 201] on input "text" at bounding box center [224, 198] width 186 height 15
click at [111, 219] on div "Invoice EUR - € USD - $ GBP - £ INR - ₹ AUD - AU$ NZD - NZ$ TRY - ₺ CAD - C$ AR…" at bounding box center [269, 186] width 323 height 324
click at [15, 119] on icon at bounding box center [16, 117] width 27 height 7
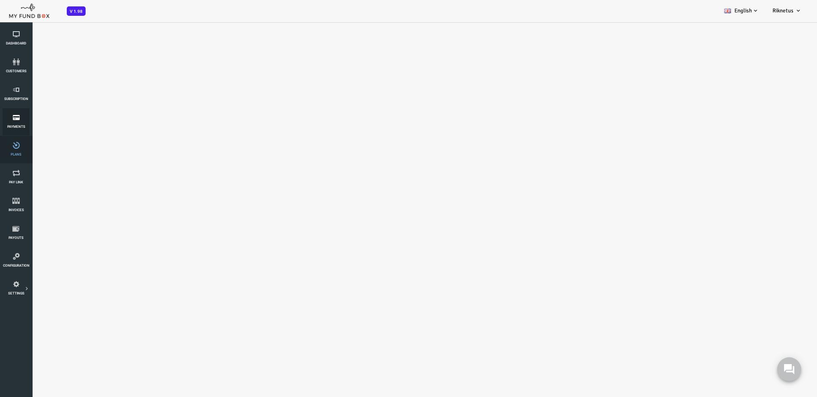
select select "100"
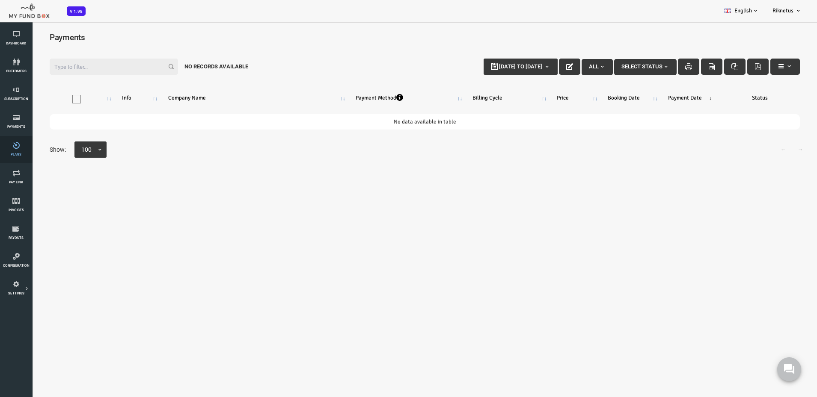
click at [24, 157] on link "Plans" at bounding box center [16, 149] width 27 height 27
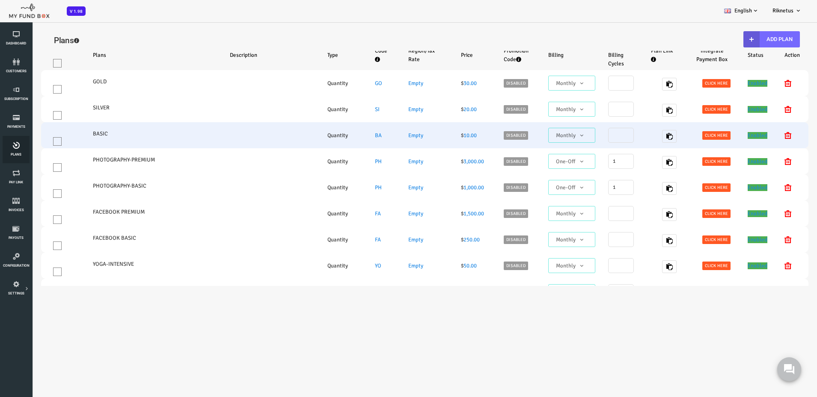
select select "100"
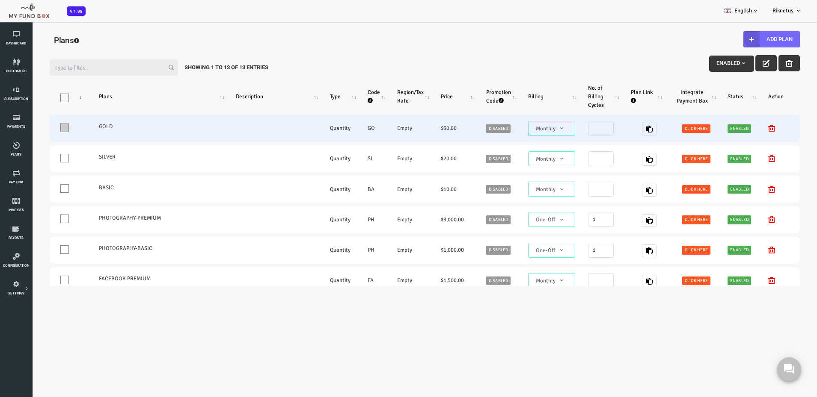
click at [32, 128] on span at bounding box center [32, 128] width 9 height 9
click at [43, 130] on input "One" at bounding box center [43, 130] width 0 height 0
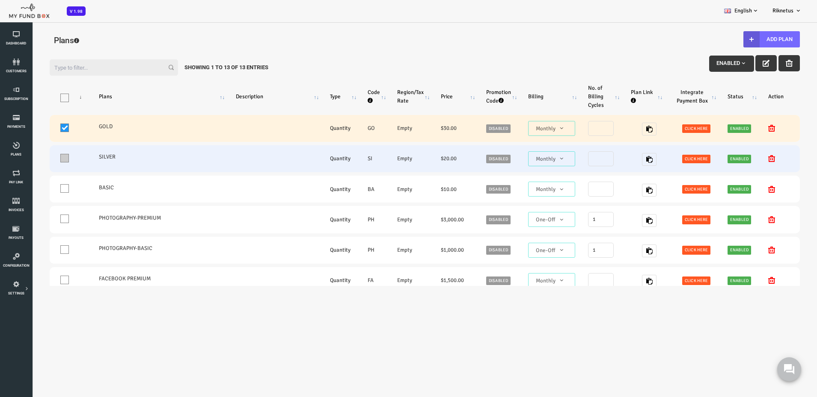
click at [31, 163] on label "One" at bounding box center [37, 157] width 19 height 18
click at [43, 160] on input "One" at bounding box center [43, 160] width 0 height 0
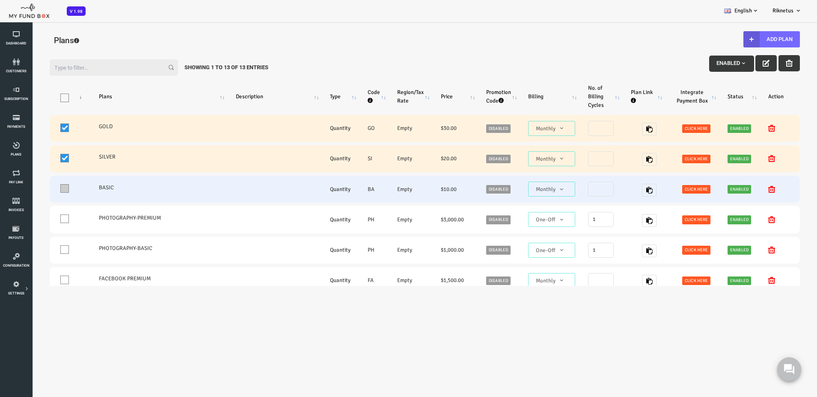
click at [32, 193] on label "One" at bounding box center [37, 187] width 19 height 18
click at [43, 190] on input "One" at bounding box center [43, 190] width 0 height 0
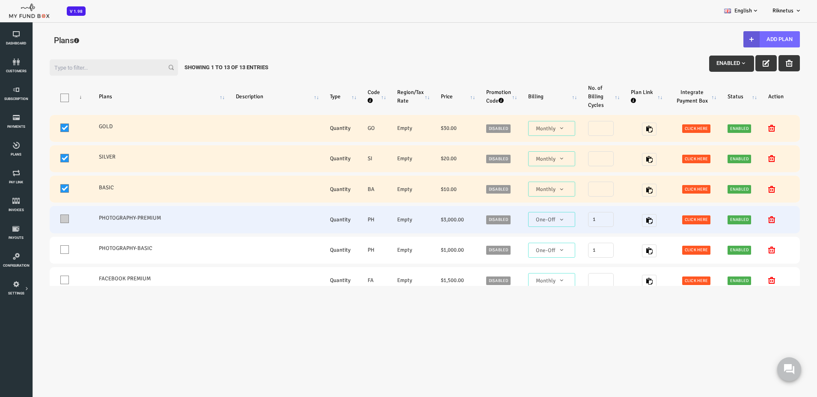
click at [31, 211] on label "One" at bounding box center [37, 217] width 19 height 18
click at [43, 221] on input "One" at bounding box center [43, 221] width 0 height 0
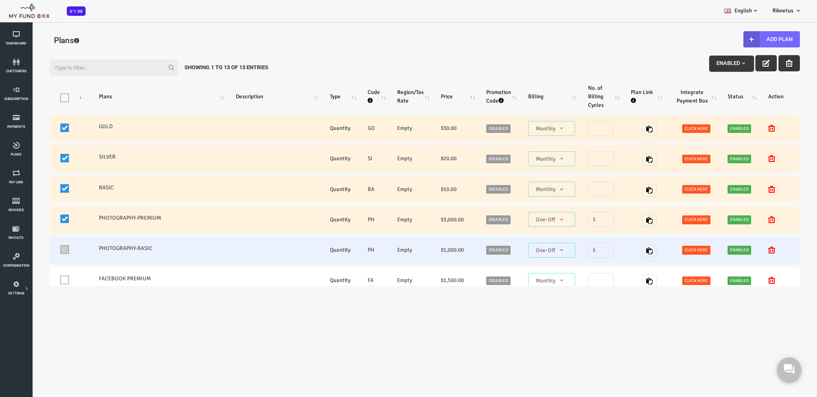
click at [30, 255] on label "One" at bounding box center [37, 248] width 19 height 18
click at [43, 252] on input "One" at bounding box center [43, 252] width 0 height 0
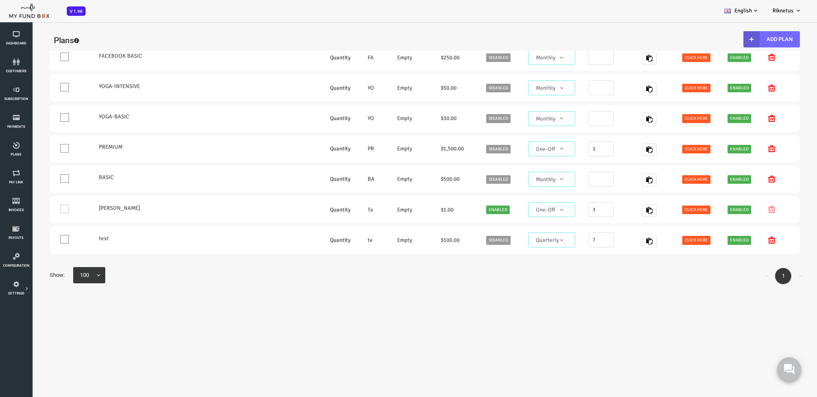
scroll to position [260, 0]
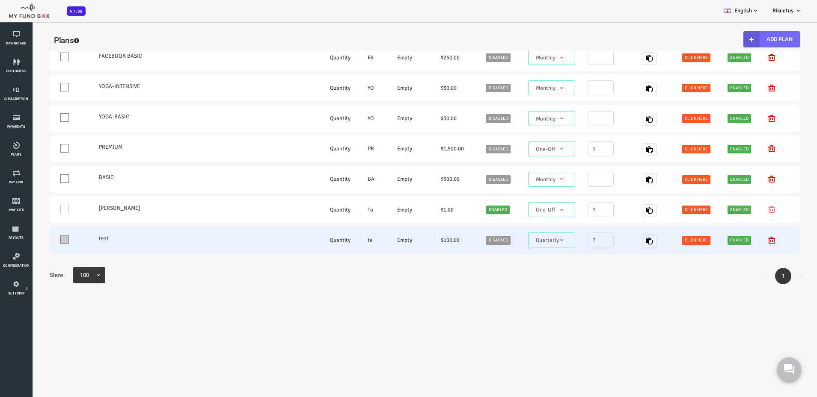
click at [30, 235] on span at bounding box center [32, 239] width 9 height 9
click at [43, 242] on input "One" at bounding box center [43, 242] width 0 height 0
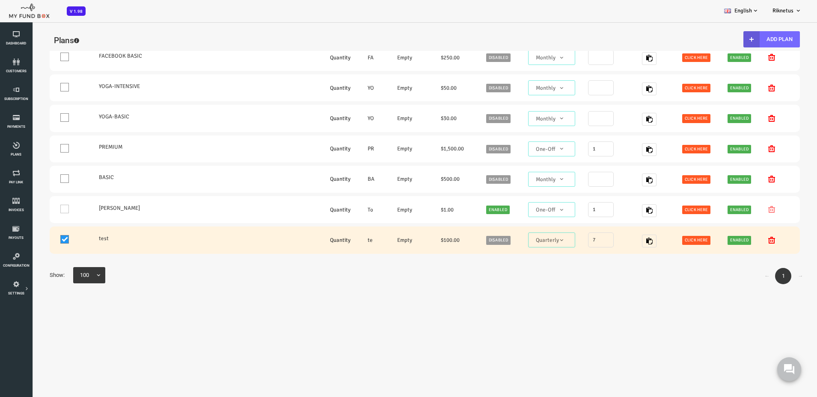
click at [31, 235] on span at bounding box center [32, 239] width 9 height 9
click at [43, 242] on input "One" at bounding box center [43, 242] width 0 height 0
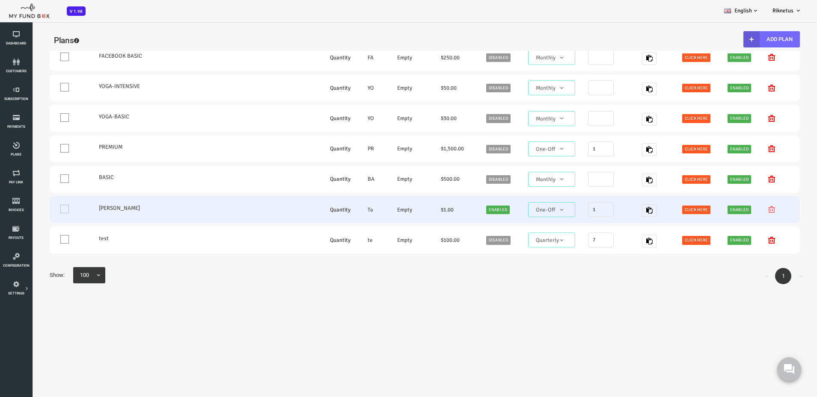
click at [28, 199] on td "One" at bounding box center [37, 209] width 41 height 27
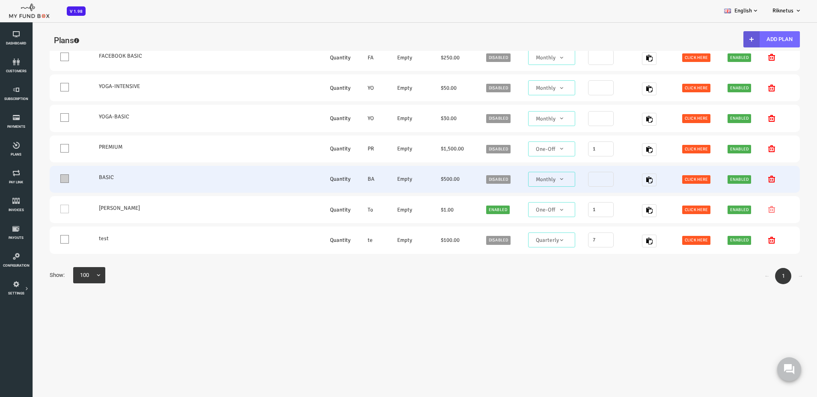
click at [29, 175] on span at bounding box center [32, 179] width 9 height 9
click at [43, 181] on input "One" at bounding box center [43, 181] width 0 height 0
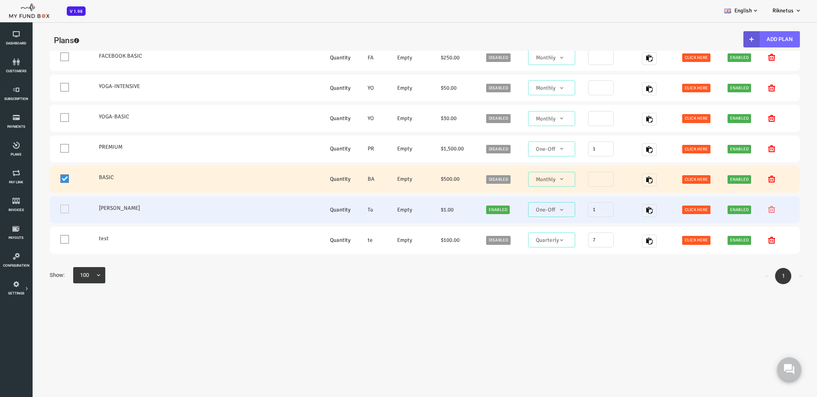
click at [32, 202] on td "One" at bounding box center [37, 209] width 41 height 27
click at [30, 205] on td "One" at bounding box center [37, 209] width 41 height 27
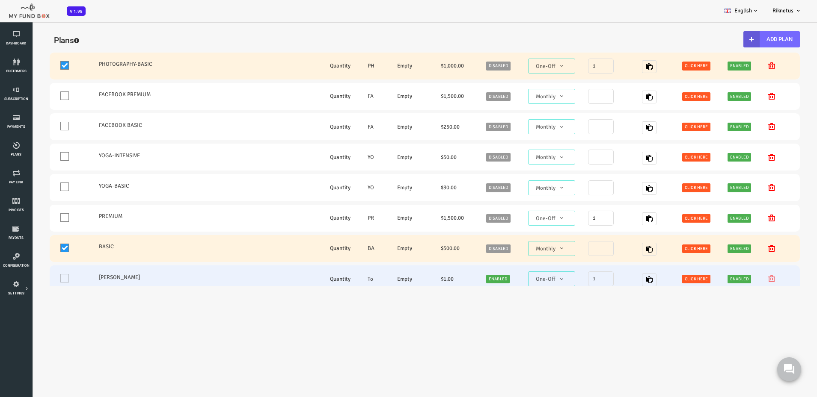
scroll to position [175, 0]
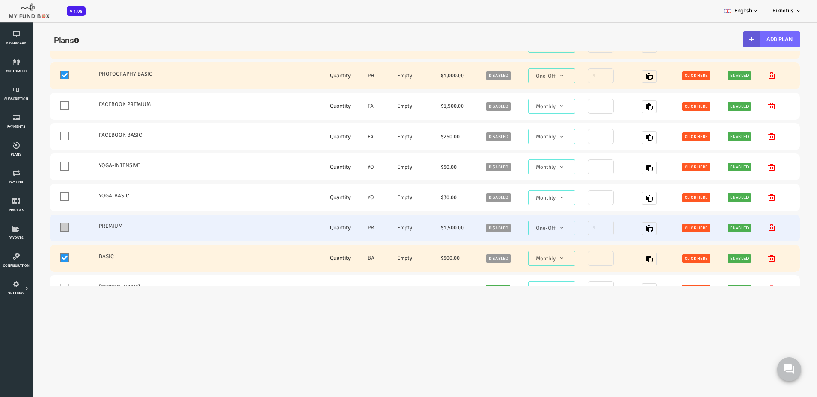
click at [30, 226] on span at bounding box center [32, 227] width 9 height 9
click at [43, 229] on input "One" at bounding box center [43, 229] width 0 height 0
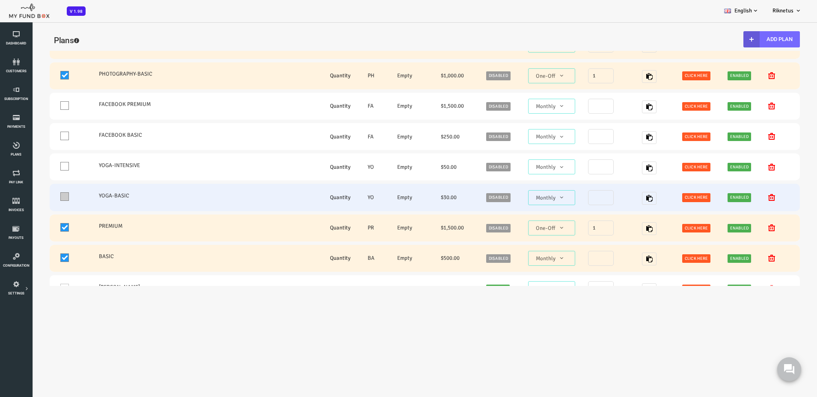
click at [30, 195] on span at bounding box center [32, 197] width 9 height 9
click at [43, 199] on input "One" at bounding box center [43, 199] width 0 height 0
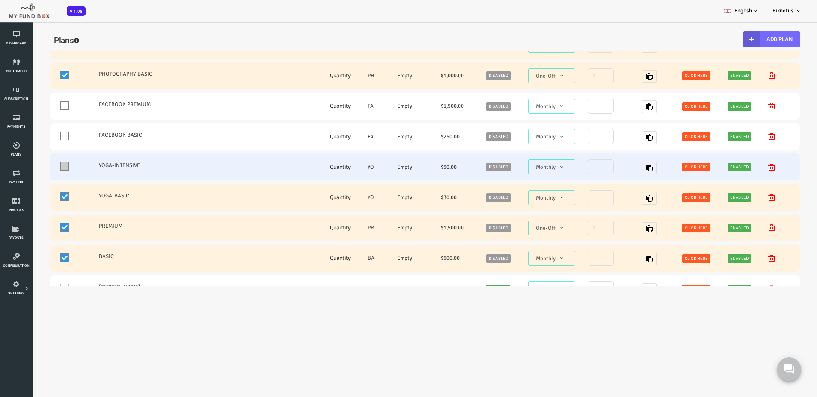
click at [34, 164] on span at bounding box center [32, 166] width 9 height 9
click at [43, 168] on input "One" at bounding box center [43, 168] width 0 height 0
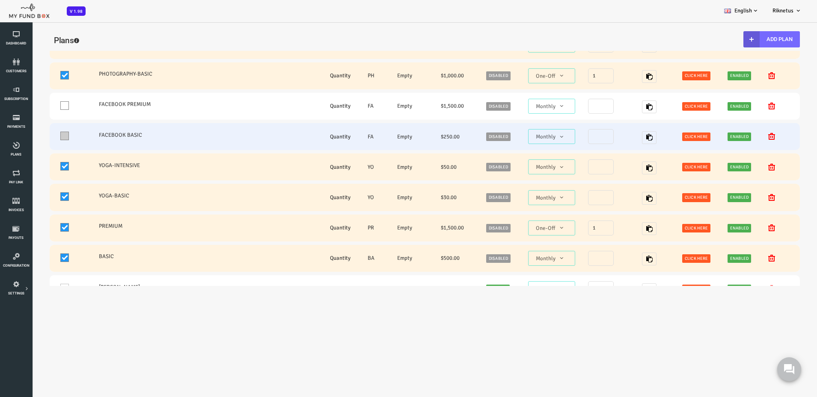
click at [32, 137] on span at bounding box center [32, 136] width 9 height 9
click at [43, 138] on input "One" at bounding box center [43, 138] width 0 height 0
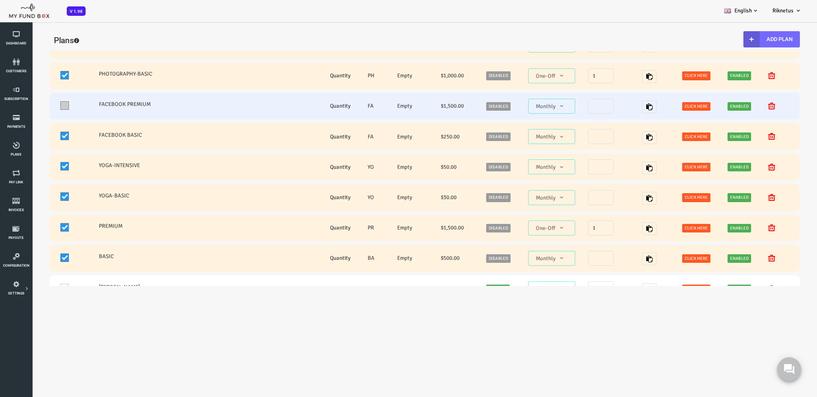
click at [33, 107] on span at bounding box center [32, 105] width 9 height 9
click at [43, 107] on input "One" at bounding box center [43, 107] width 0 height 0
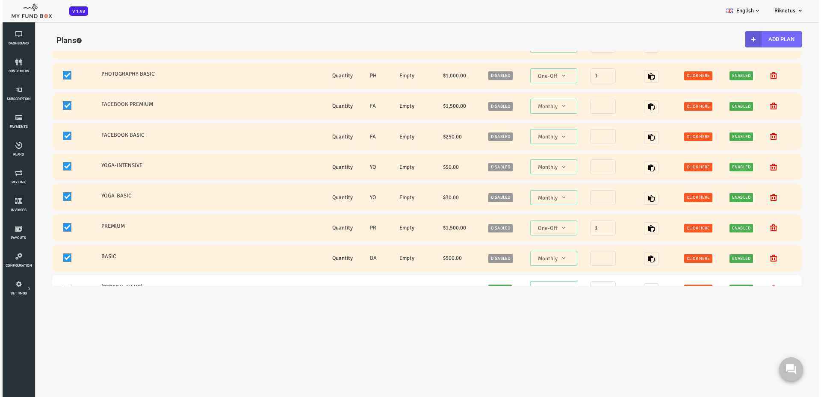
scroll to position [0, 0]
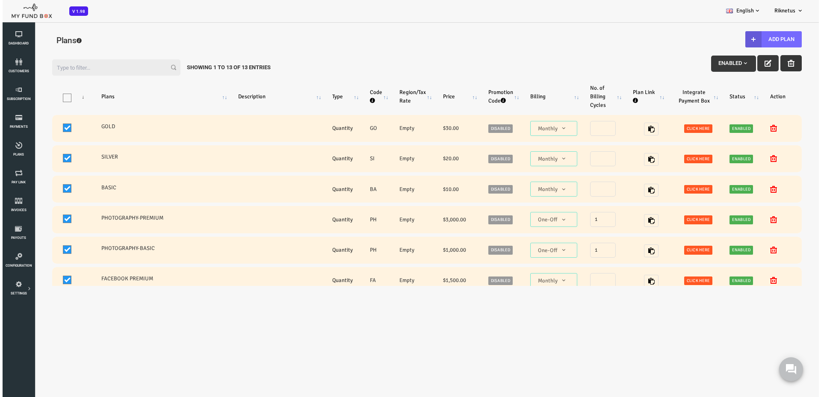
click at [755, 65] on icon "button" at bounding box center [758, 63] width 7 height 7
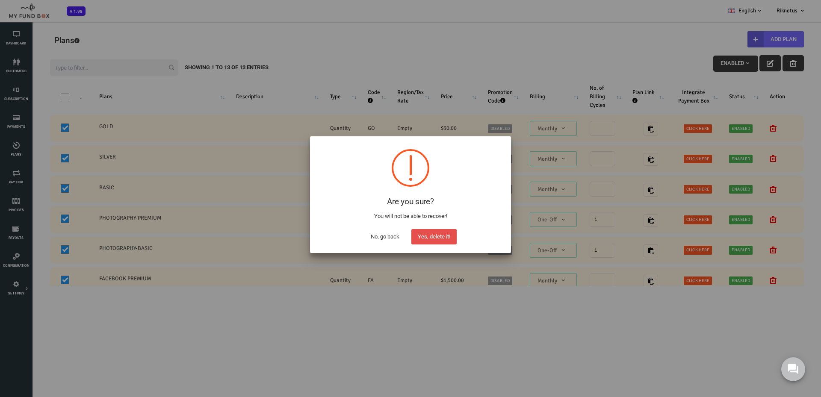
click at [449, 232] on button "Yes, delete it!" at bounding box center [434, 236] width 45 height 15
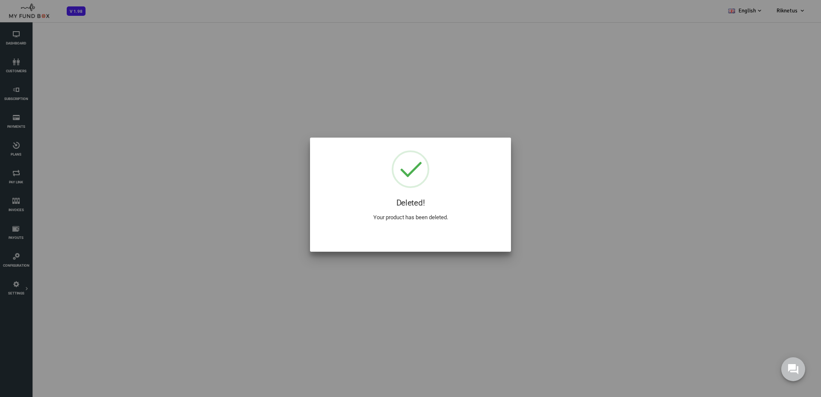
select select "100"
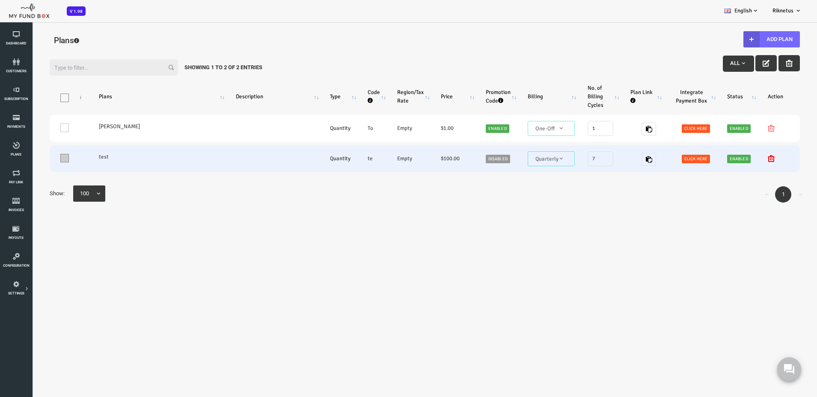
click at [32, 158] on span at bounding box center [32, 158] width 9 height 9
click at [43, 160] on input "One" at bounding box center [43, 160] width 0 height 0
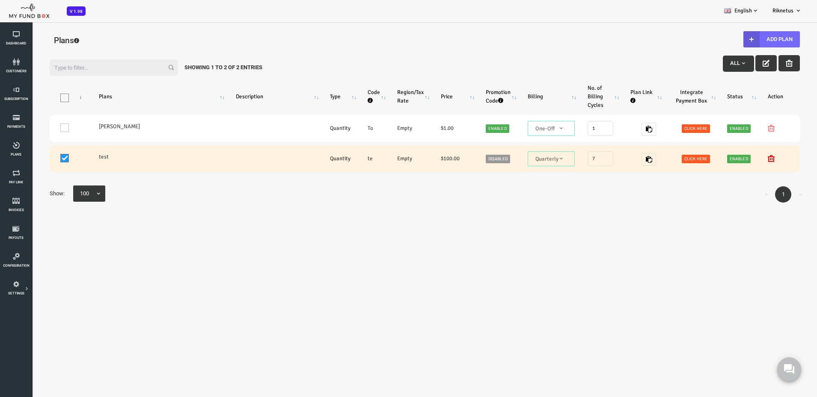
click at [33, 158] on span at bounding box center [32, 158] width 9 height 9
click at [43, 160] on input "One" at bounding box center [43, 160] width 0 height 0
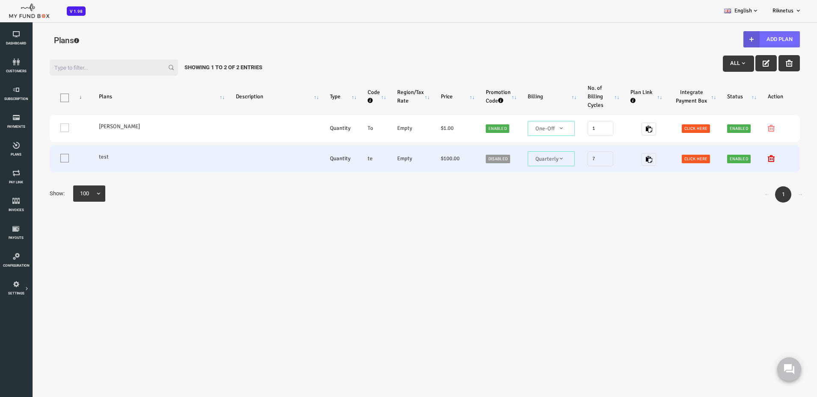
click at [735, 159] on icon at bounding box center [738, 158] width 7 height 7
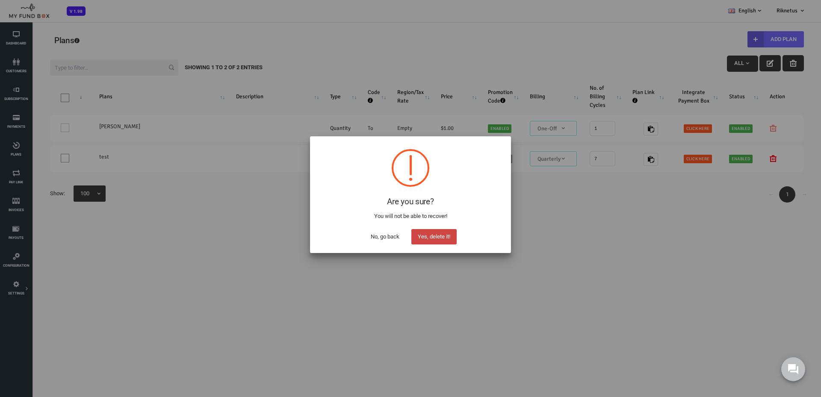
click at [451, 240] on button "Yes, delete it!" at bounding box center [434, 236] width 45 height 15
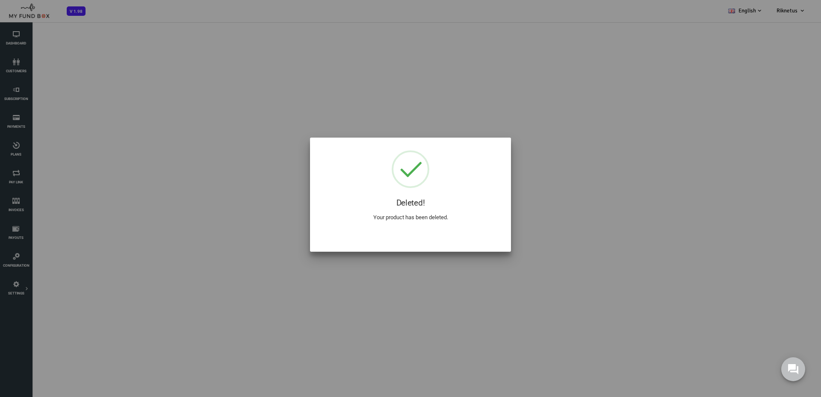
select select "100"
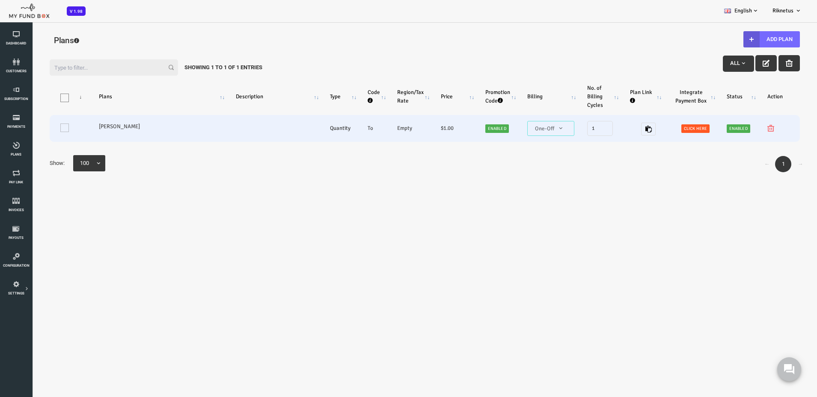
click at [735, 129] on div at bounding box center [747, 128] width 24 height 9
click at [735, 128] on div at bounding box center [747, 128] width 24 height 9
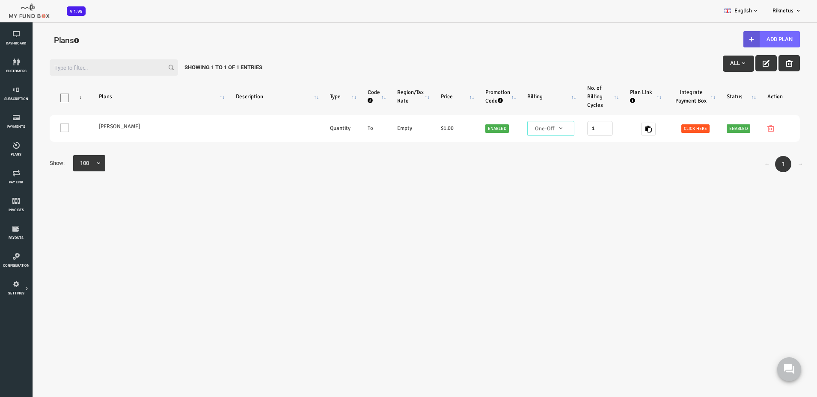
click at [433, 207] on div "Filter: All Showing 1 to 1 of 1 Entries Products Plans Description Type Code Re…" at bounding box center [392, 168] width 767 height 235
